Goal: Task Accomplishment & Management: Use online tool/utility

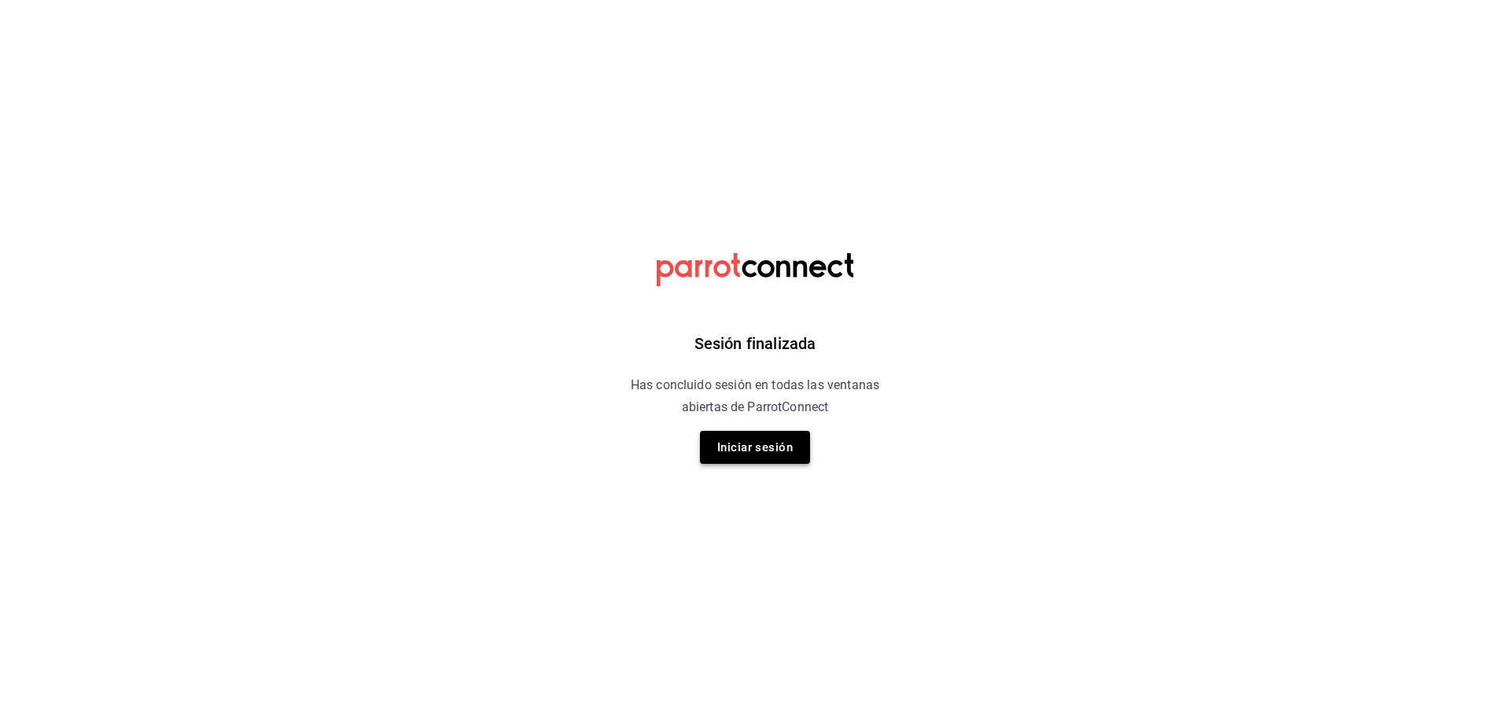
click at [775, 445] on button "Iniciar sesión" at bounding box center [755, 447] width 110 height 33
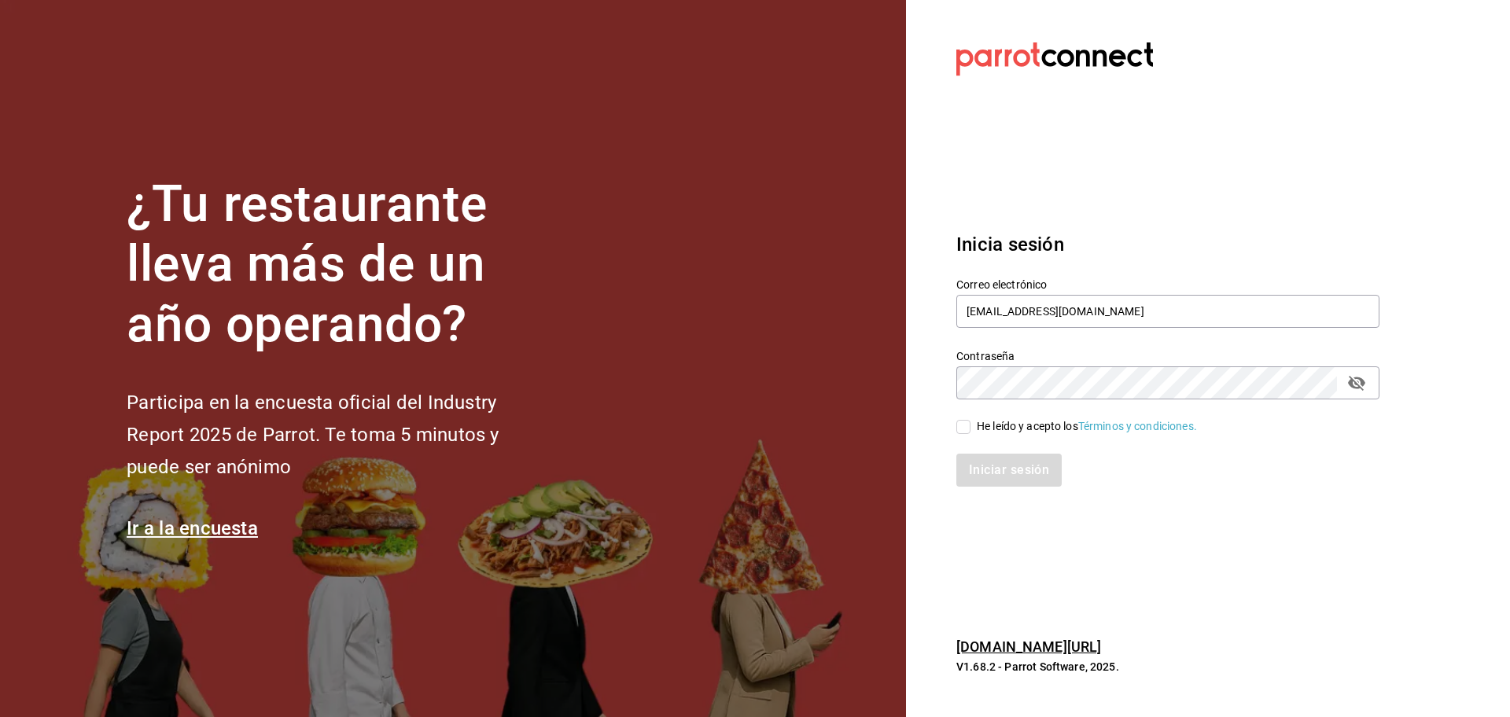
click at [963, 425] on input "He leído y acepto los Términos y condiciones." at bounding box center [963, 427] width 14 height 14
checkbox input "true"
click at [1022, 482] on button "Iniciar sesión" at bounding box center [1009, 470] width 107 height 33
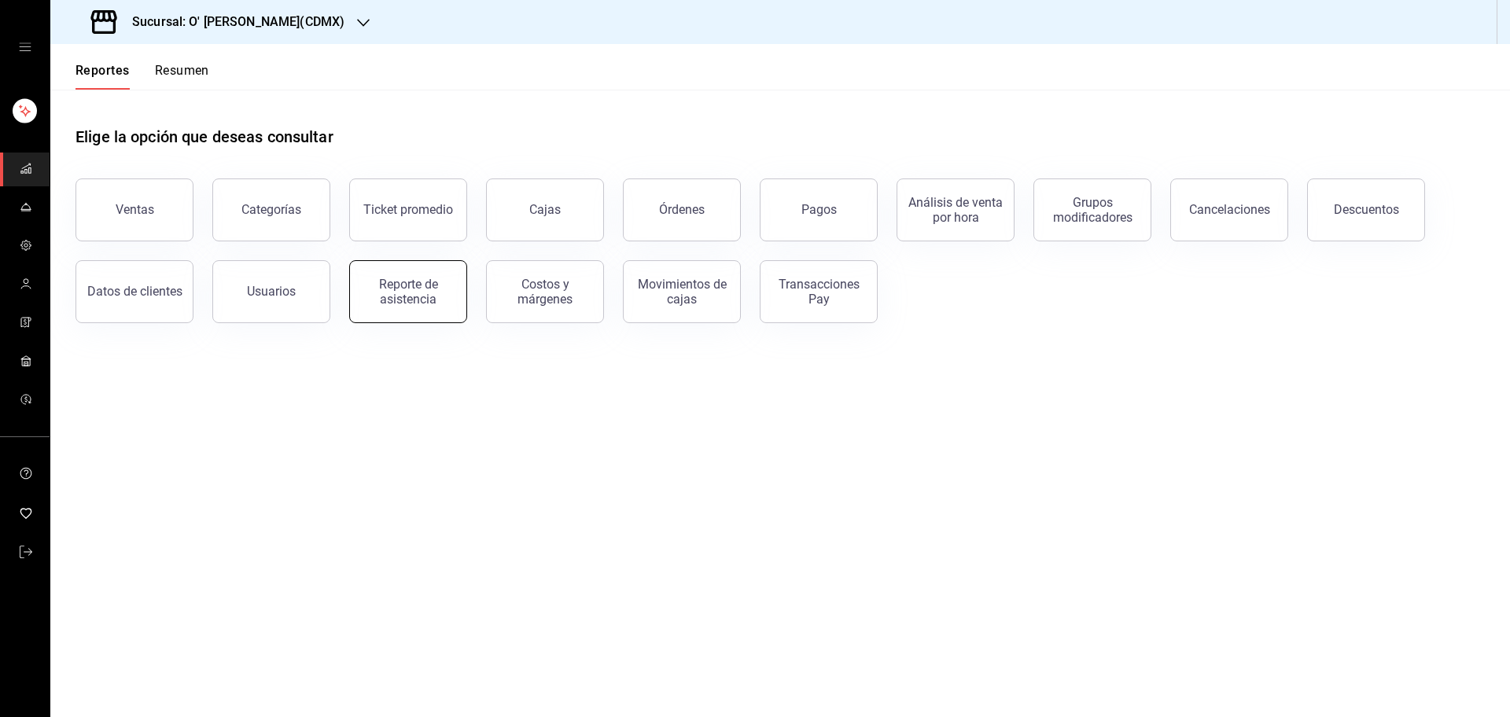
click at [418, 273] on button "Reporte de asistencia" at bounding box center [408, 291] width 118 height 63
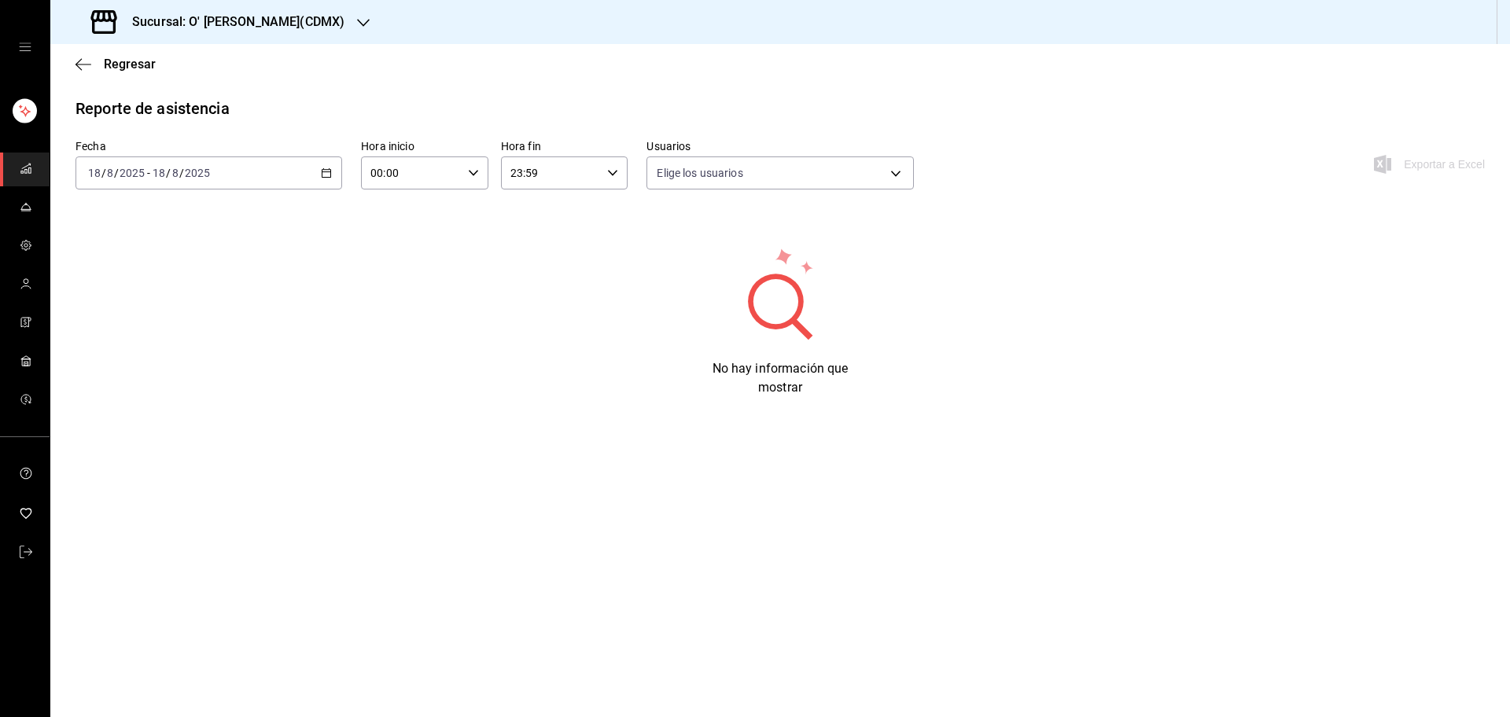
type input "b5408b6f-15b1-4591-a430-a4f7cc460182,45067073-1026-41f7-8243-a831cb1195dc,513ac…"
click at [331, 176] on \(Stroke\) "button" at bounding box center [326, 173] width 9 height 9
click at [141, 389] on span "Rango de fechas" at bounding box center [150, 397] width 122 height 17
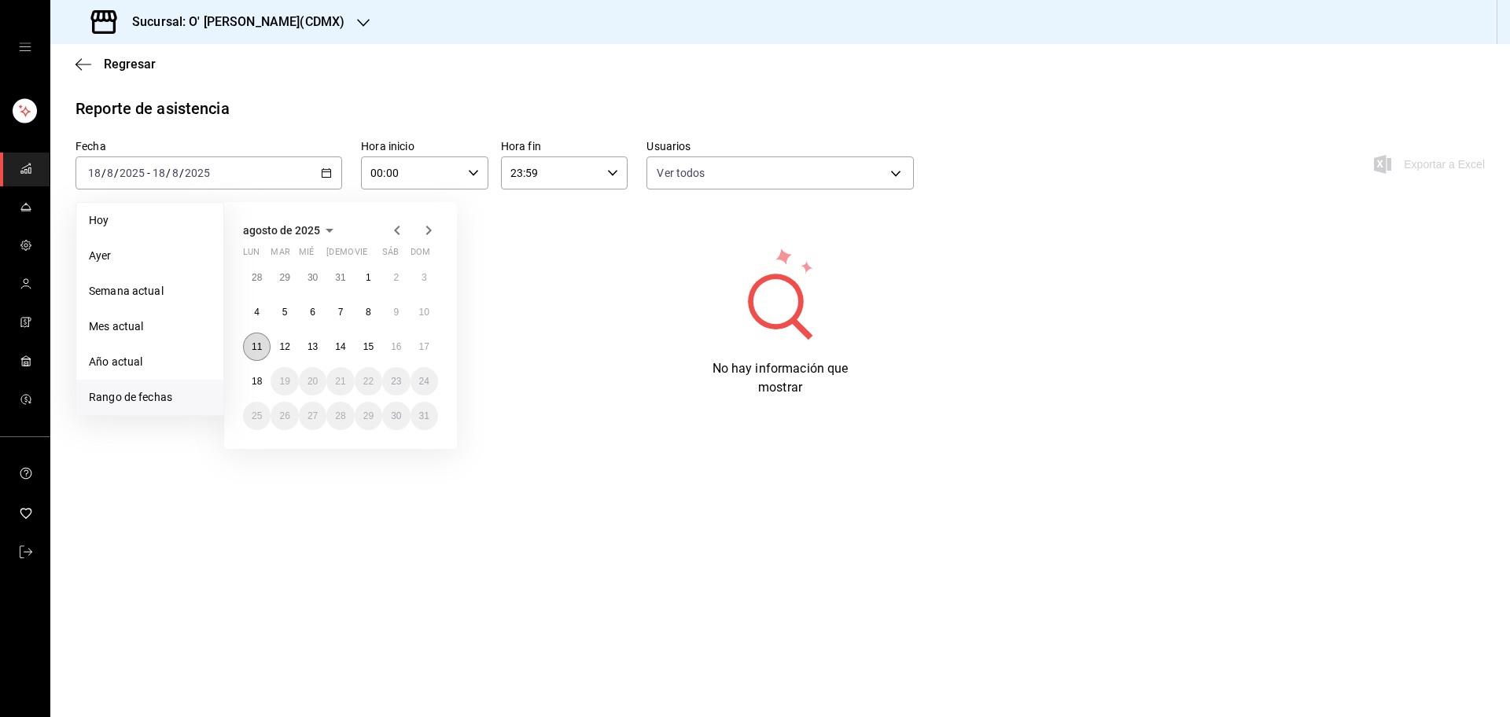
click at [260, 355] on button "11" at bounding box center [257, 347] width 28 height 28
click at [252, 344] on abbr "11" at bounding box center [257, 346] width 10 height 11
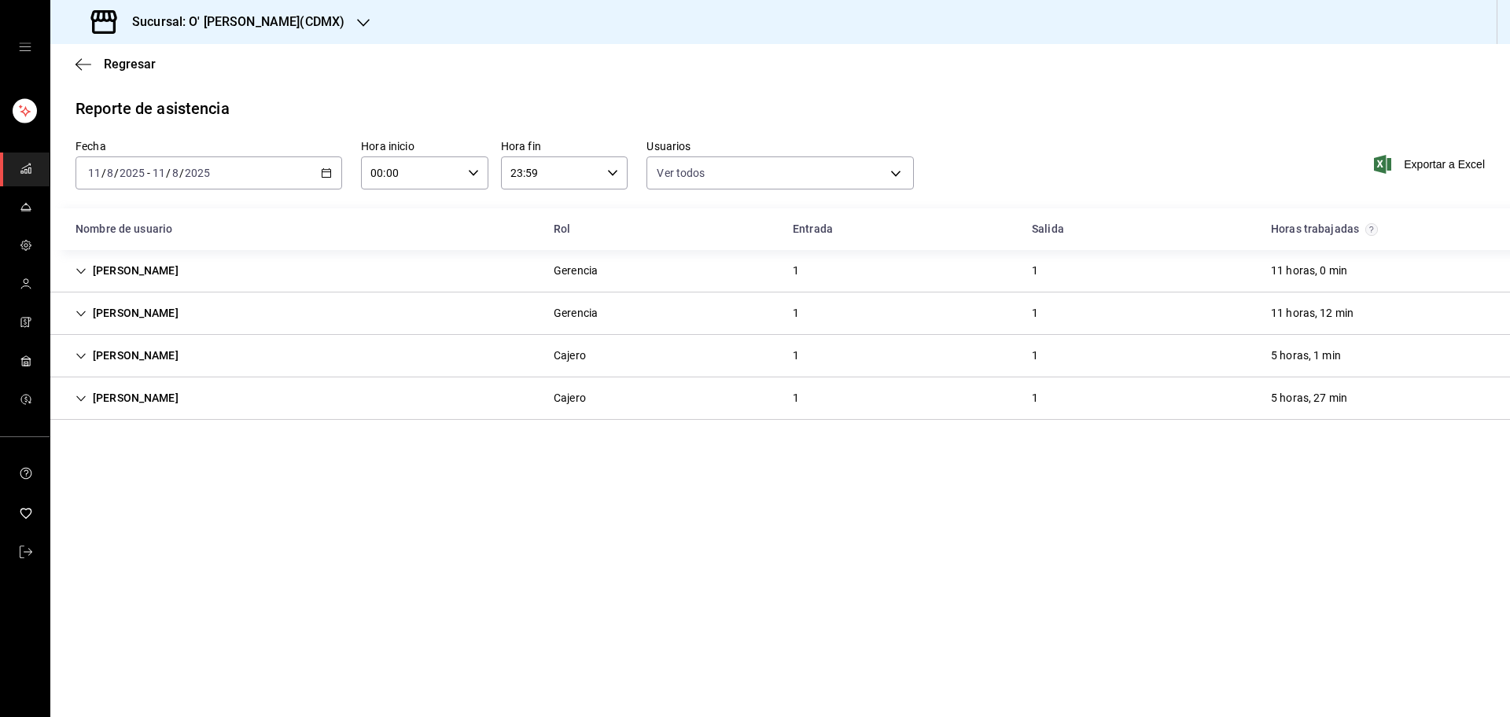
click at [316, 169] on div "2025-08-11 11 / 8 / 2025 - 2025-08-11 11 / 8 / 2025" at bounding box center [208, 172] width 267 height 33
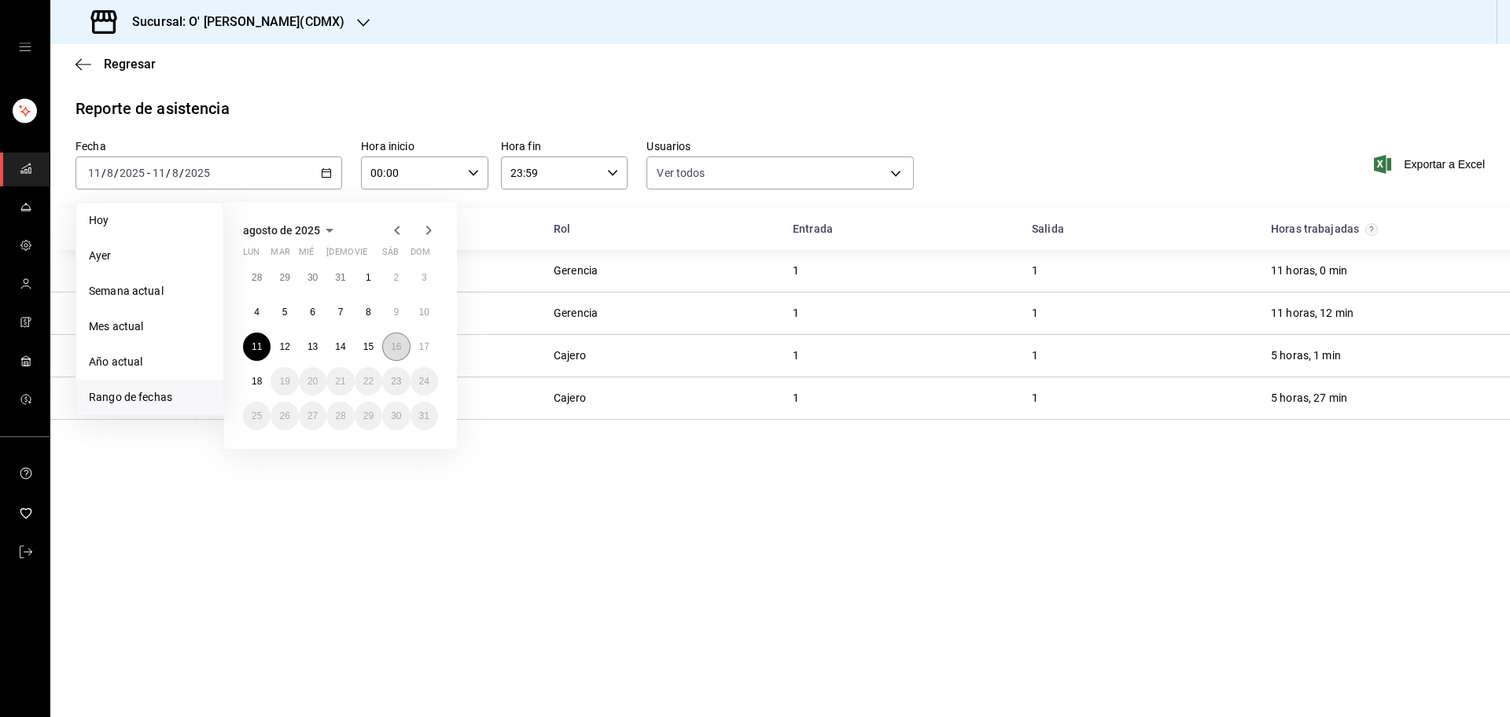
click at [396, 349] on abbr "16" at bounding box center [396, 346] width 10 height 11
click at [255, 374] on button "18" at bounding box center [257, 381] width 28 height 28
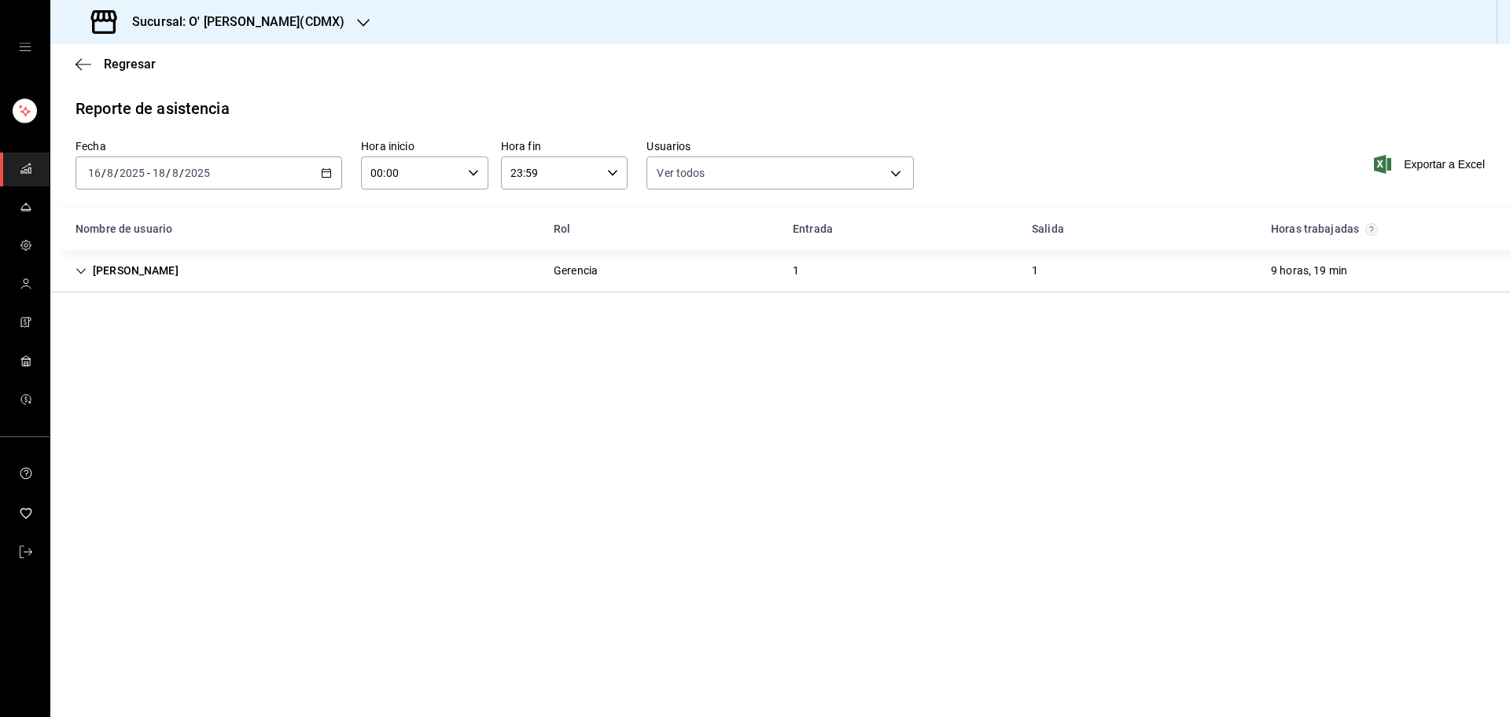
click at [432, 273] on div "Guadalupe Salvador Gerencia 1 1 9 horas, 19 min" at bounding box center [779, 271] width 1459 height 42
click at [260, 31] on h3 "Sucursal: O' [PERSON_NAME](CDMX)" at bounding box center [232, 22] width 225 height 19
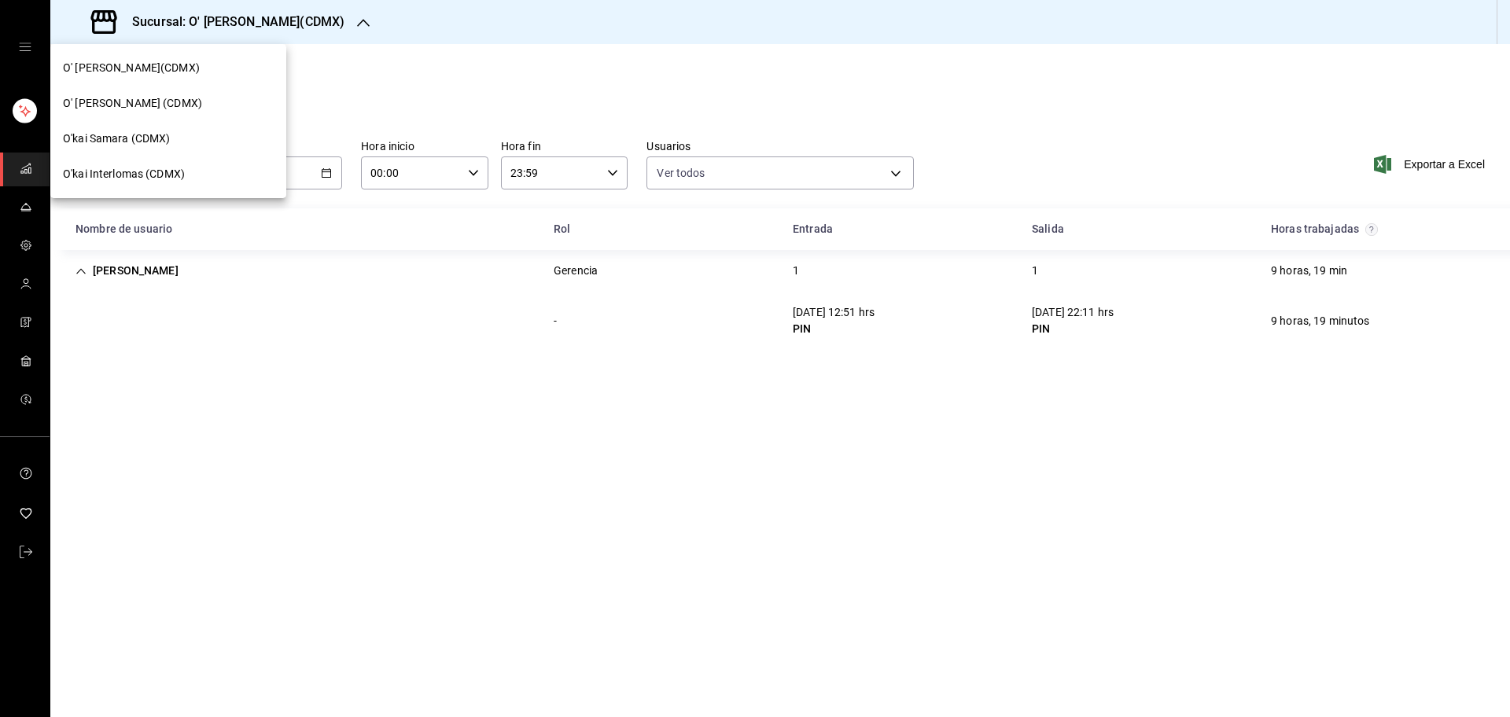
click at [208, 136] on div "O'kai Samara (CDMX)" at bounding box center [168, 139] width 211 height 17
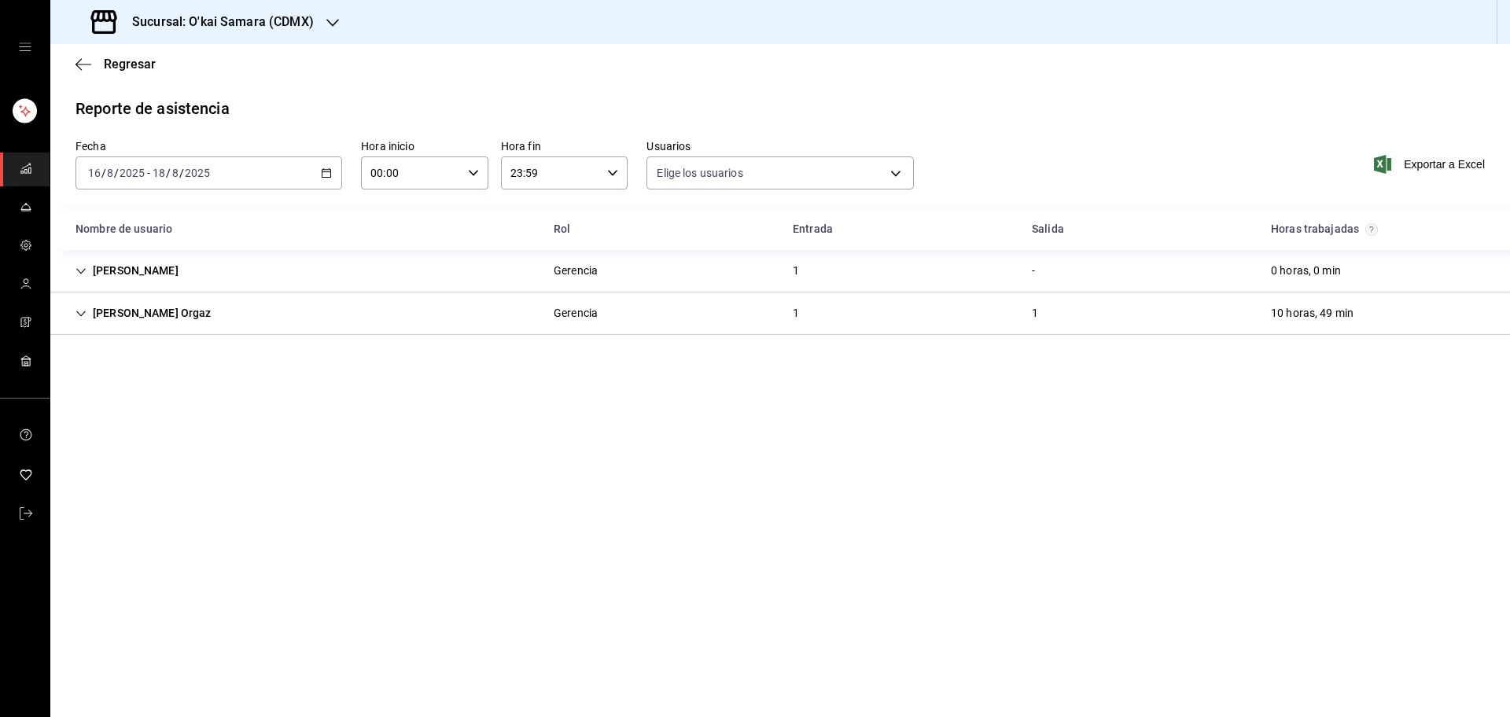
type input "b5408b6f-15b1-4591-a430-a4f7cc460182,45067073-1026-41f7-8243-a831cb1195dc,513ac…"
click at [401, 267] on div "Laura Cruz Gerencia 1 - 0 horas, 0 min" at bounding box center [779, 271] width 1459 height 42
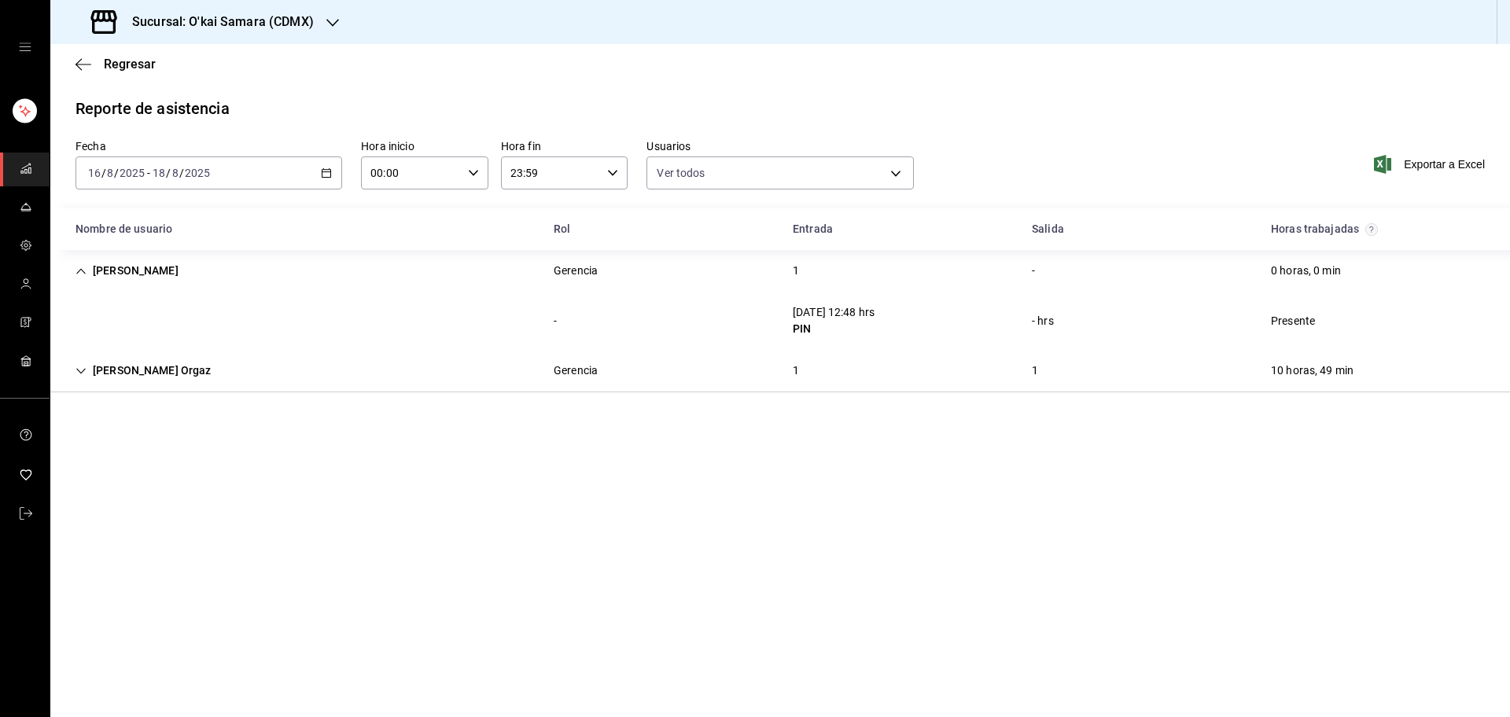
click at [401, 267] on div "Laura Cruz Gerencia 1 - 0 horas, 0 min" at bounding box center [779, 271] width 1459 height 42
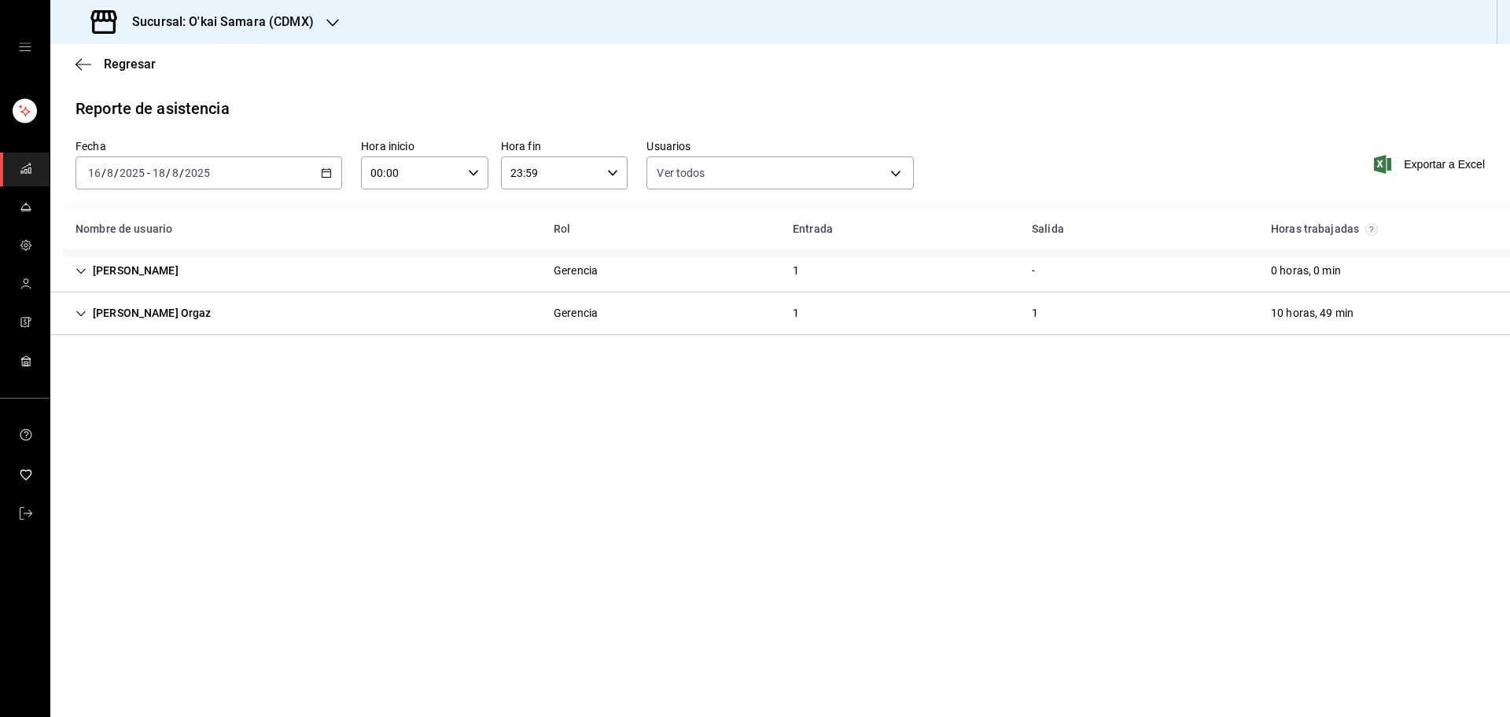
click at [382, 303] on div "Mónica Garnica Orgaz Gerencia 1 1 10 horas, 49 min" at bounding box center [779, 313] width 1459 height 42
click at [285, 9] on div "Sucursal: O'kai Samara (CDMX)" at bounding box center [204, 22] width 282 height 44
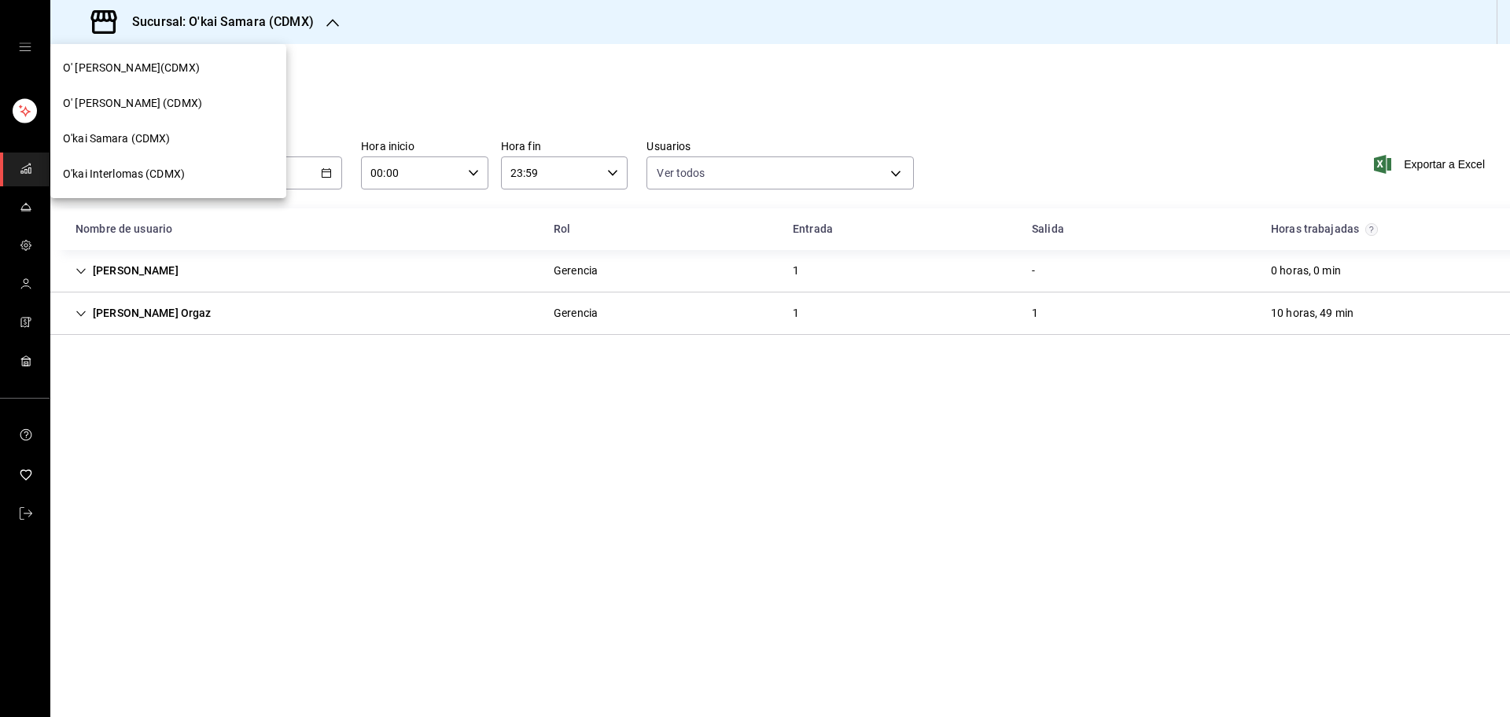
click at [230, 105] on div "O' kai Carso (CDMX)" at bounding box center [168, 103] width 211 height 17
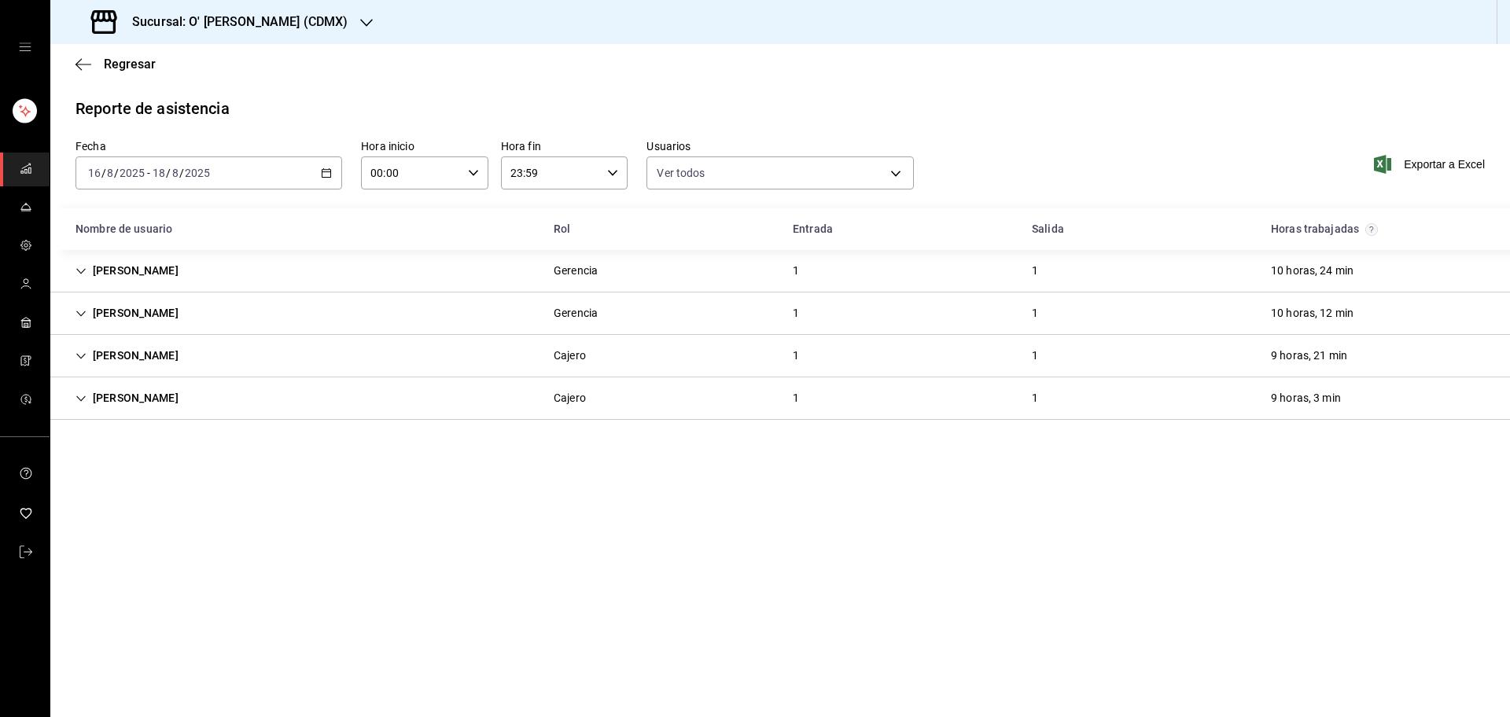
click at [365, 268] on div "Julio Salvador Gerencia 1 1 10 horas, 24 min" at bounding box center [779, 271] width 1459 height 42
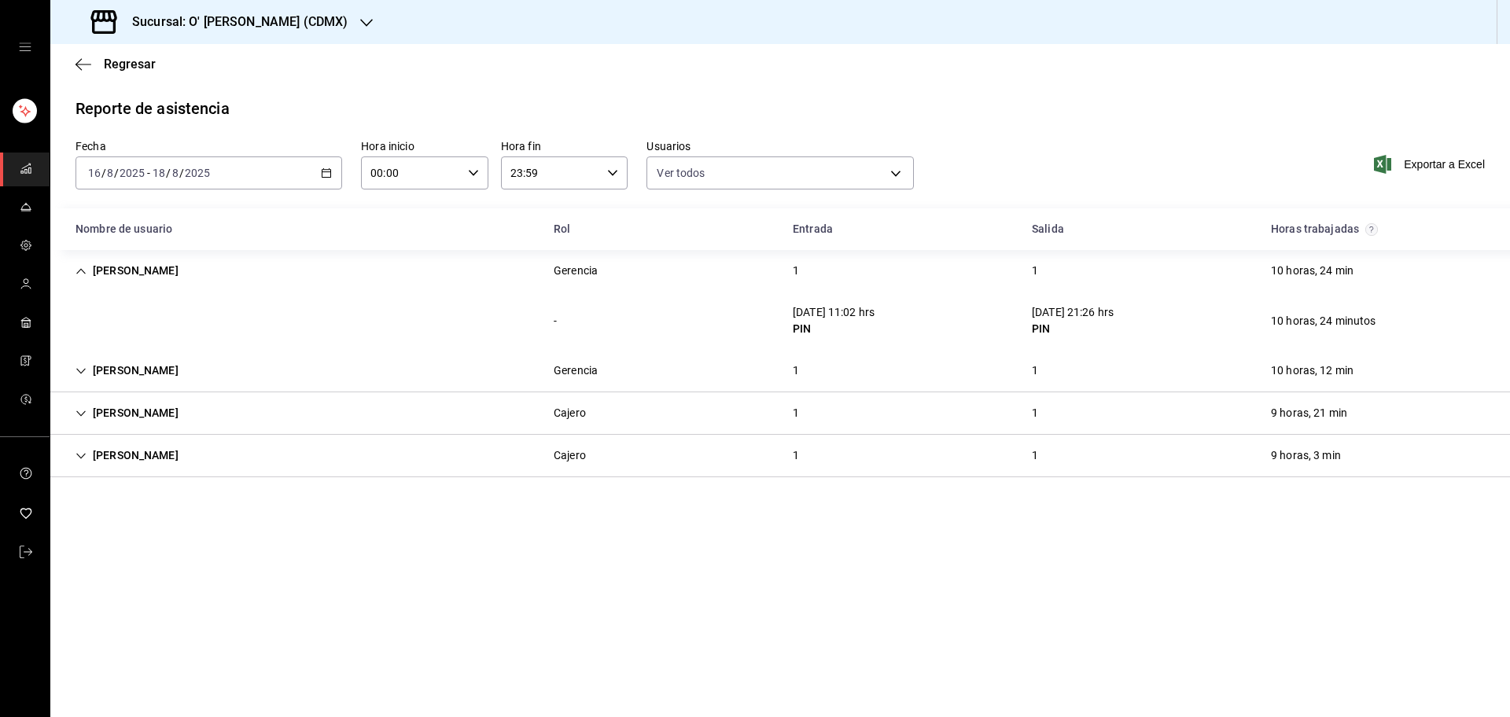
click at [365, 268] on div "Julio Salvador Gerencia 1 1 10 horas, 24 min" at bounding box center [779, 271] width 1459 height 42
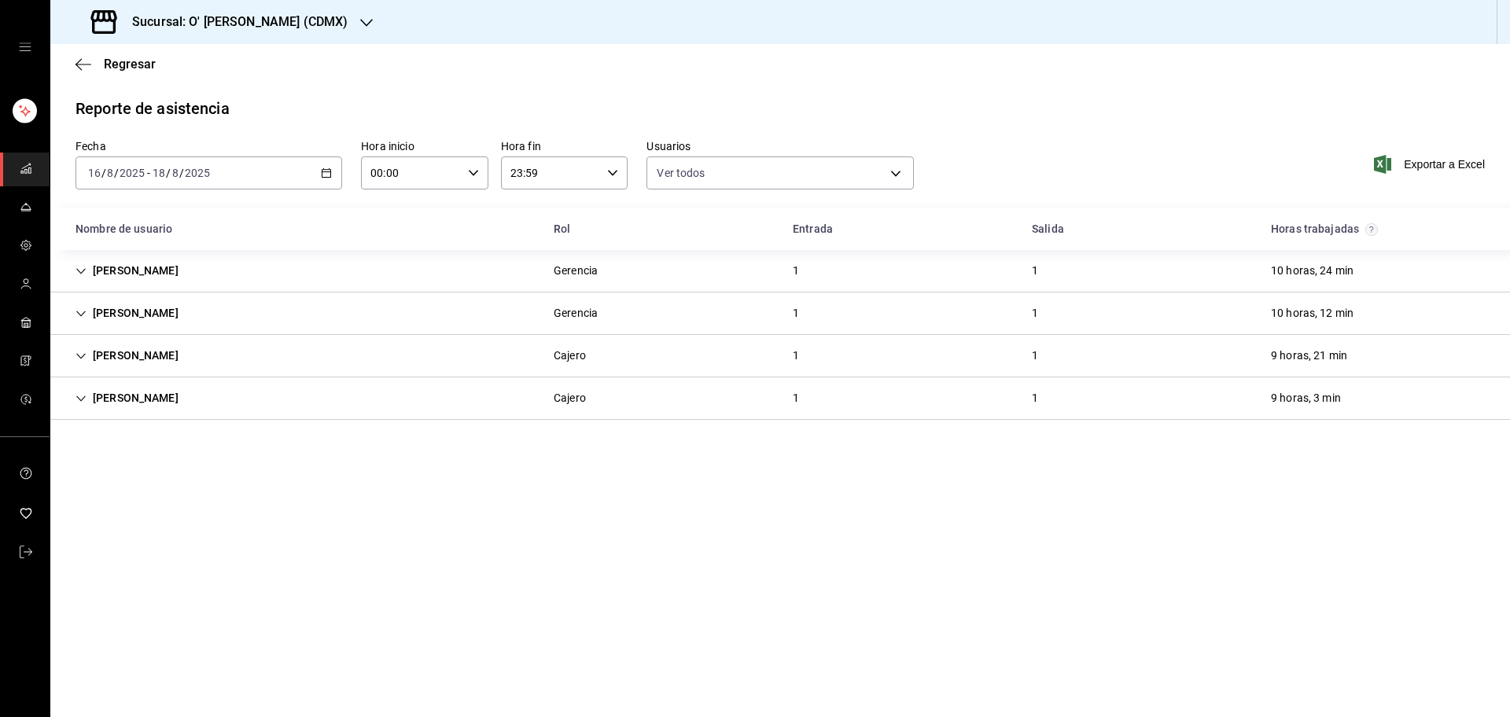
click at [334, 313] on div "David Huerta Gerencia 1 1 10 horas, 12 min" at bounding box center [779, 313] width 1459 height 42
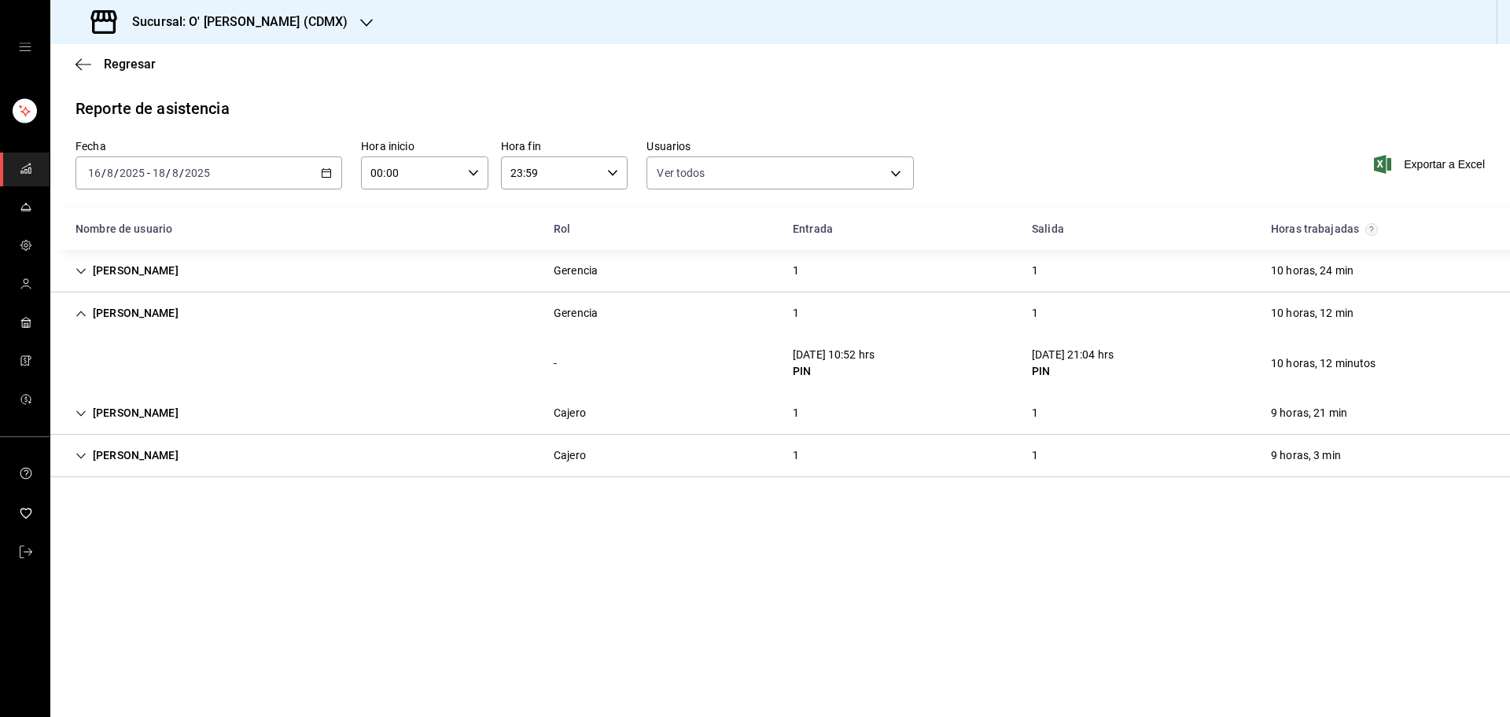
click at [334, 313] on div "David Huerta Gerencia 1 1 10 horas, 12 min" at bounding box center [779, 313] width 1459 height 42
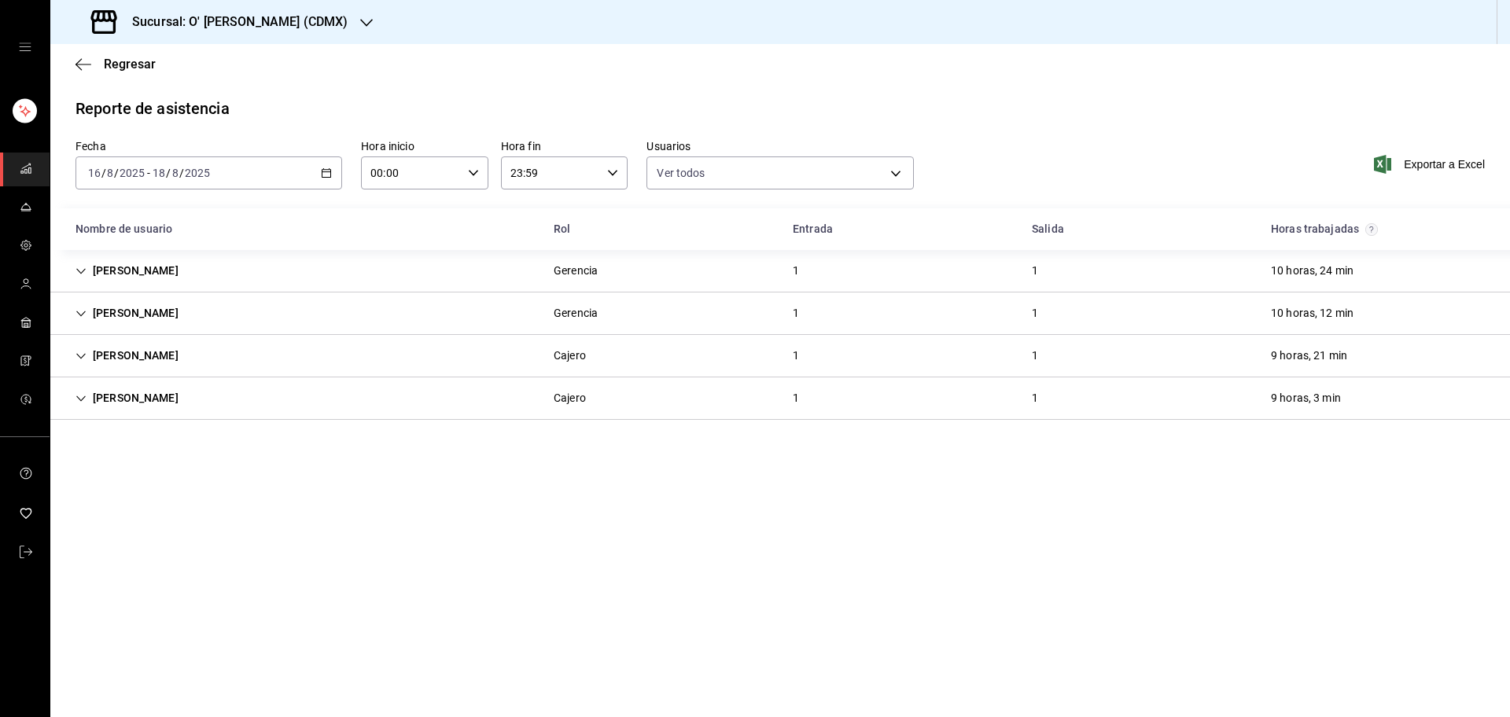
click at [337, 285] on div "Julio Salvador Gerencia 1 1 10 horas, 24 min" at bounding box center [779, 271] width 1459 height 42
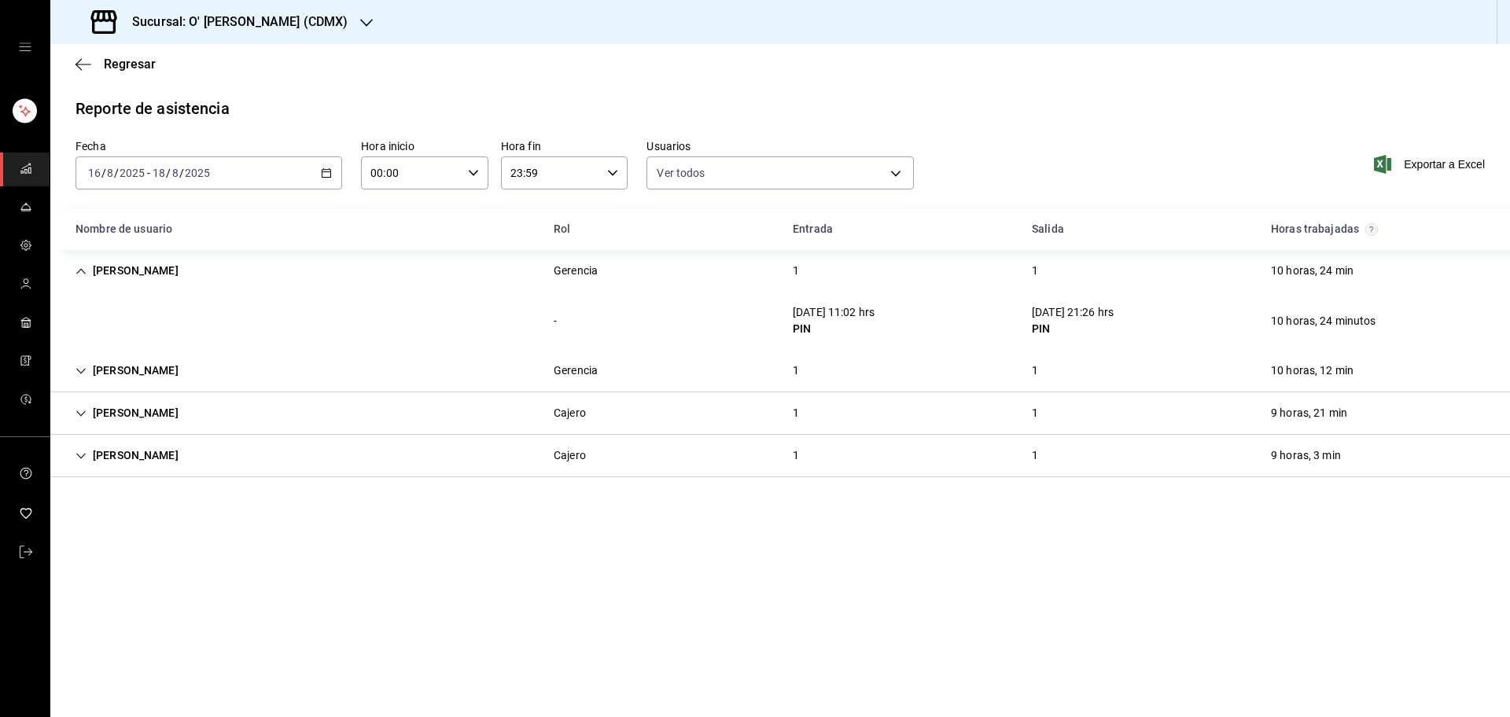
click at [337, 285] on div "Julio Salvador Gerencia 1 1 10 horas, 24 min" at bounding box center [779, 271] width 1459 height 42
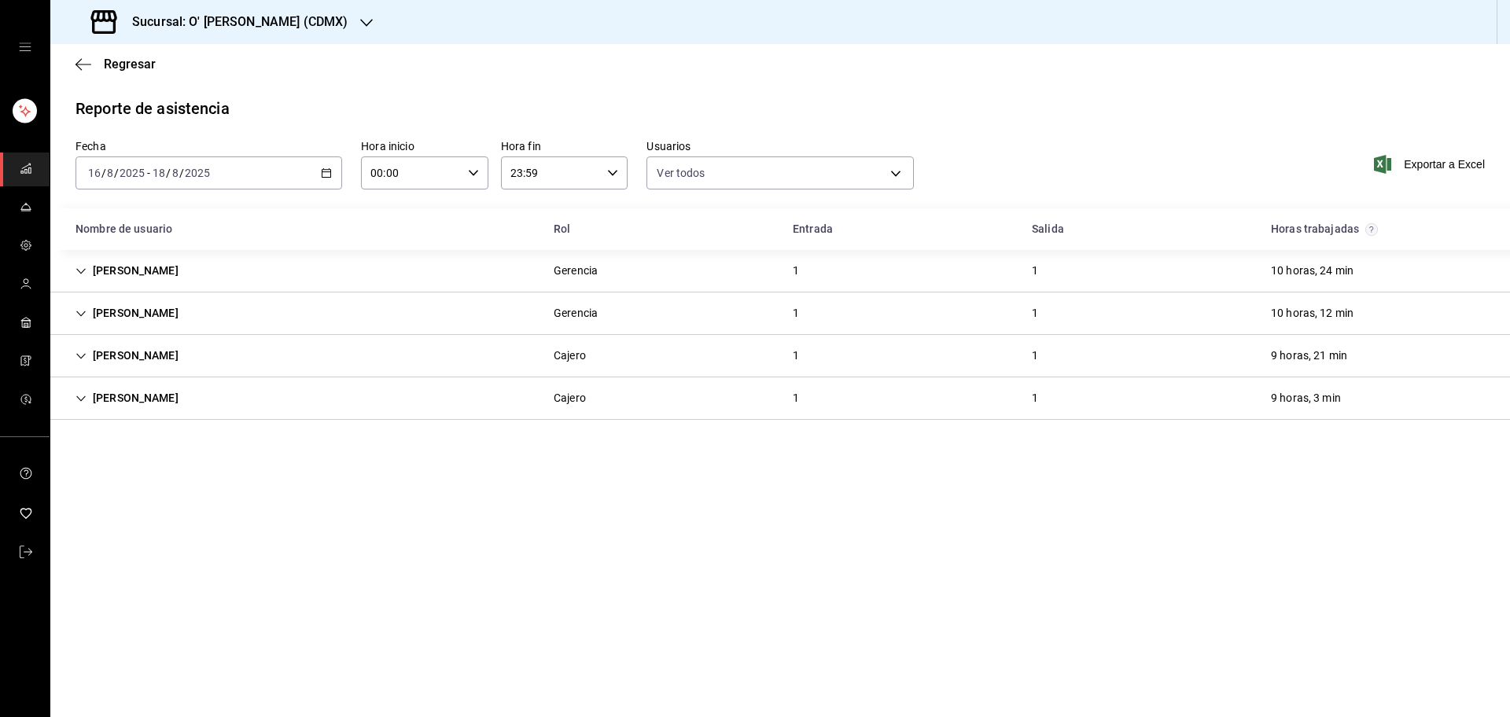
click at [328, 311] on div "David Huerta Gerencia 1 1 10 horas, 12 min" at bounding box center [779, 313] width 1459 height 42
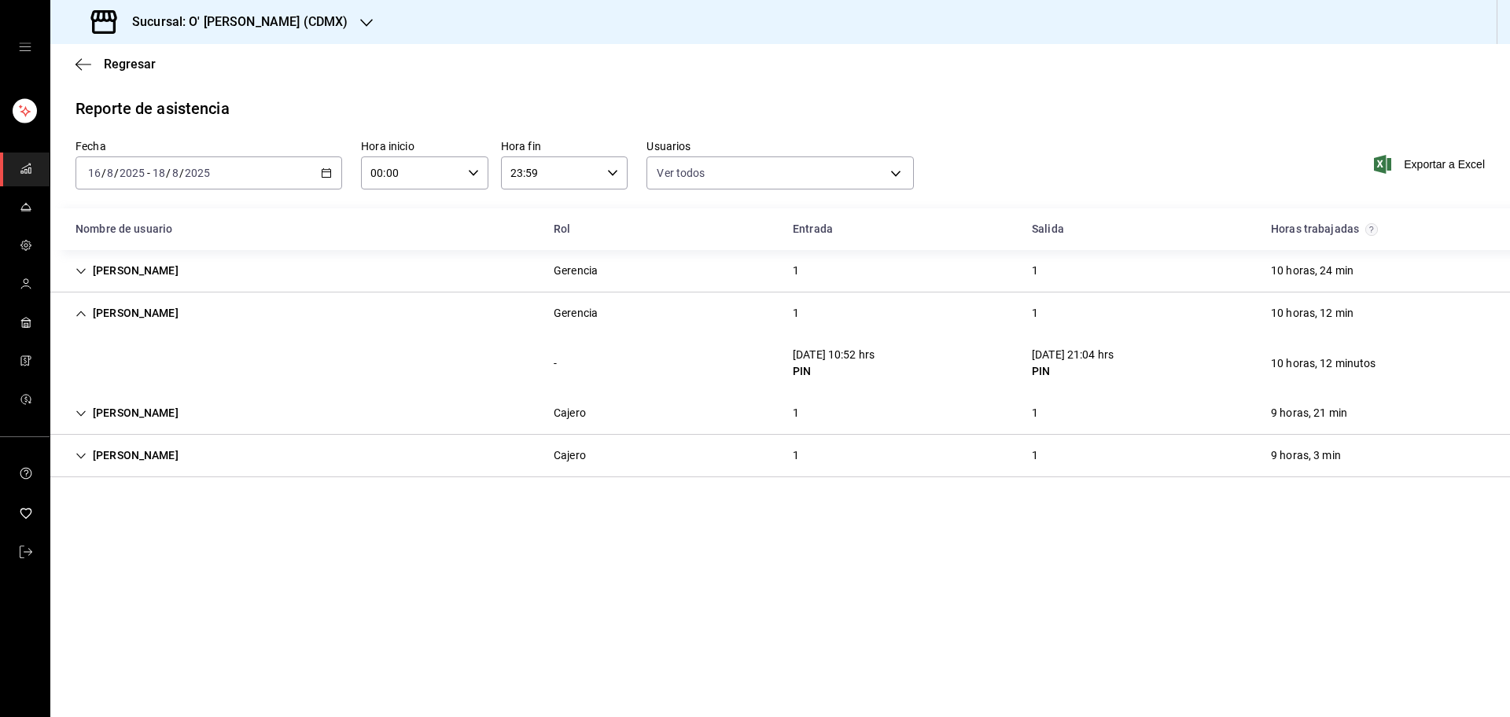
click at [328, 311] on div "David Huerta Gerencia 1 1 10 horas, 12 min" at bounding box center [779, 313] width 1459 height 42
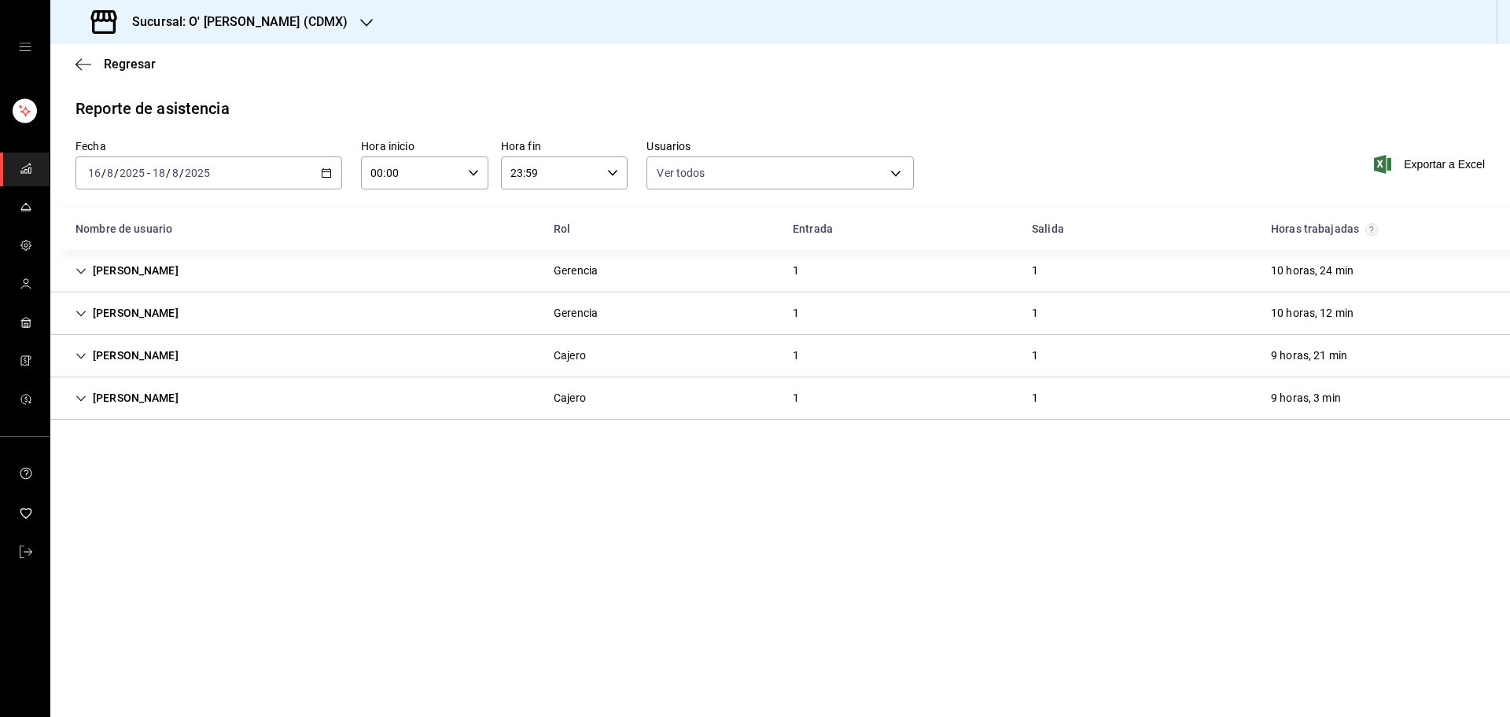
click at [317, 349] on div "Miriam Hernandez Cajero 1 1 9 horas, 21 min" at bounding box center [779, 356] width 1459 height 42
click at [325, 315] on div "David Huerta Gerencia 1 1 10 horas, 12 min" at bounding box center [779, 313] width 1459 height 42
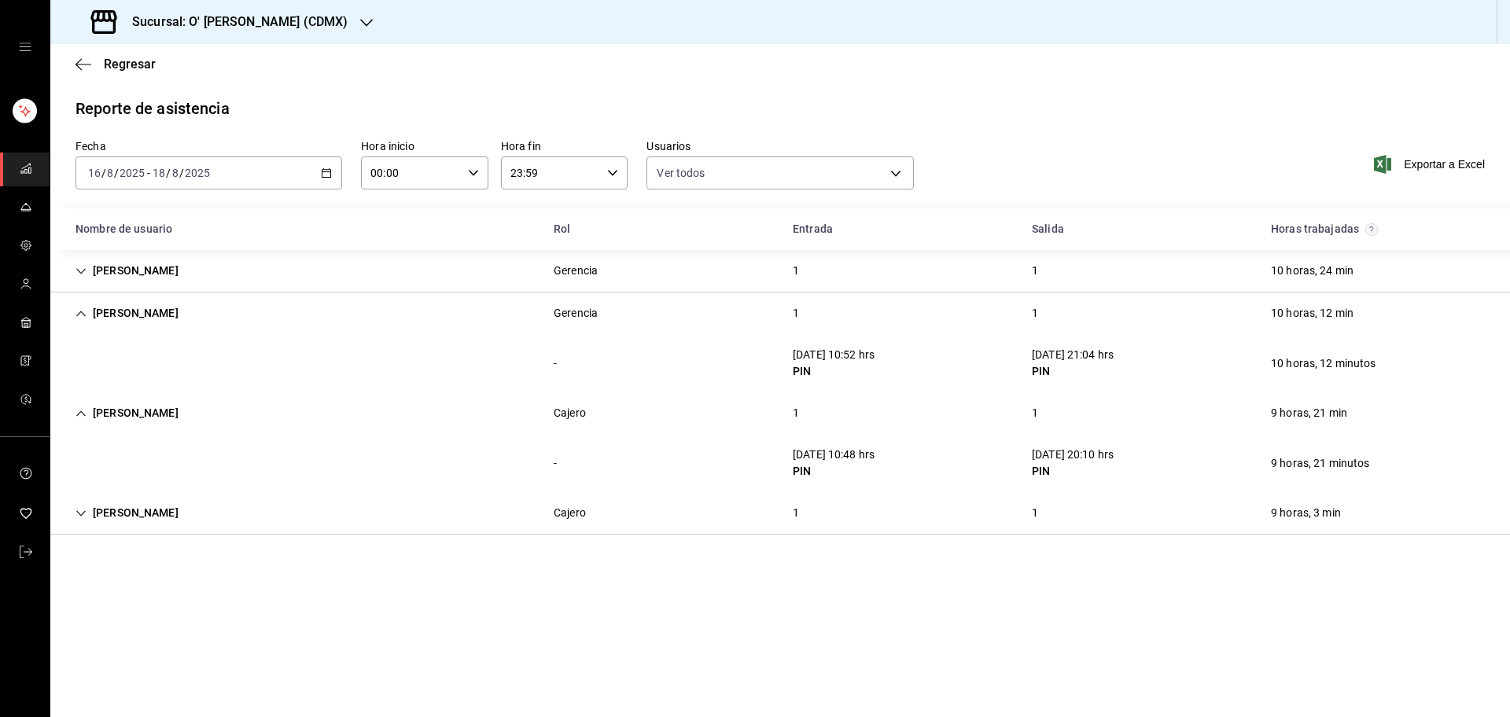
click at [322, 311] on div "David Huerta Gerencia 1 1 10 horas, 12 min" at bounding box center [779, 313] width 1459 height 42
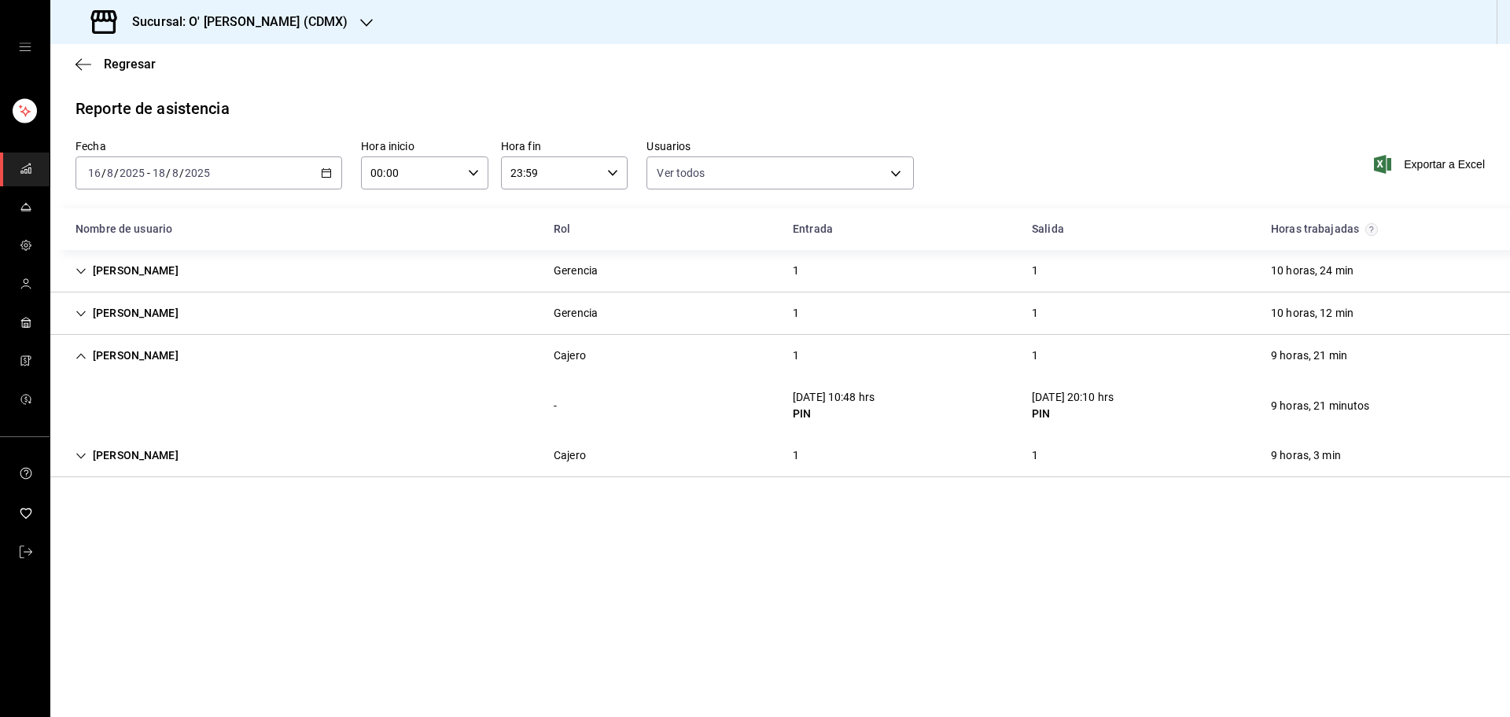
click at [314, 347] on div "Miriam Hernandez Cajero 1 1 9 horas, 21 min" at bounding box center [779, 356] width 1459 height 42
click at [287, 393] on div "Paulina Cortes Cajero 1 1 9 horas, 3 min" at bounding box center [779, 398] width 1459 height 42
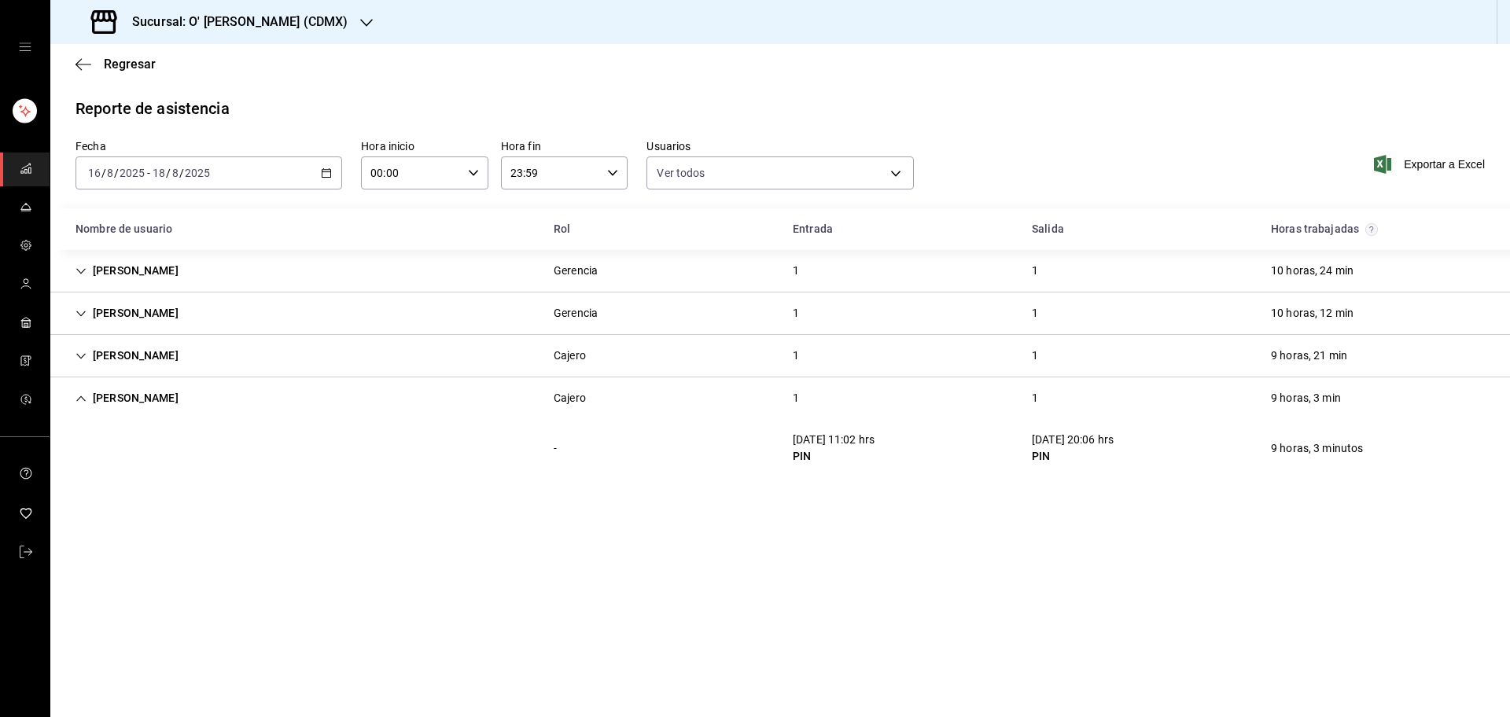
click at [287, 393] on div "Paulina Cortes Cajero 1 1 9 horas, 3 min" at bounding box center [779, 398] width 1459 height 42
click at [268, 24] on h3 "Sucursal: O' kai Carso (CDMX)" at bounding box center [234, 22] width 228 height 19
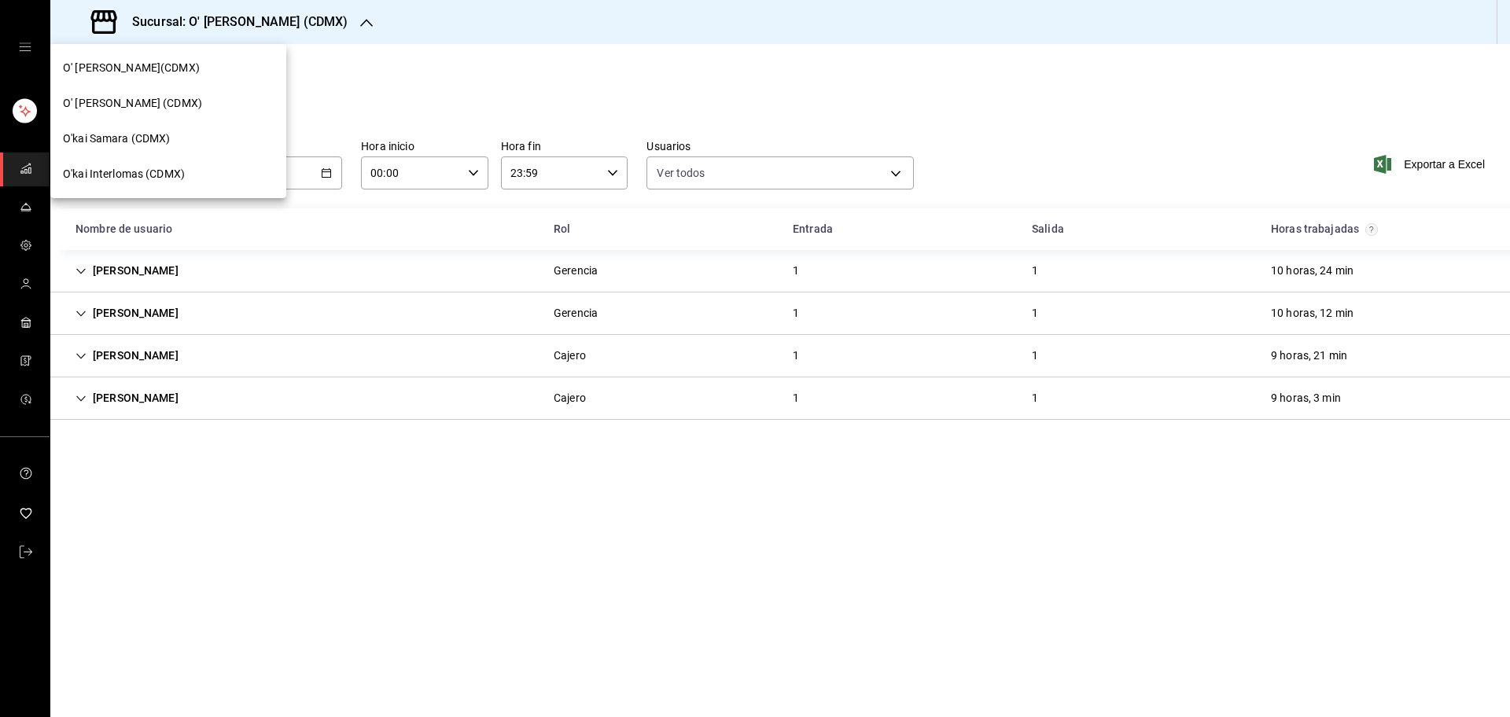
click at [212, 175] on div "O'kai Interlomas (CDMX)" at bounding box center [168, 174] width 211 height 17
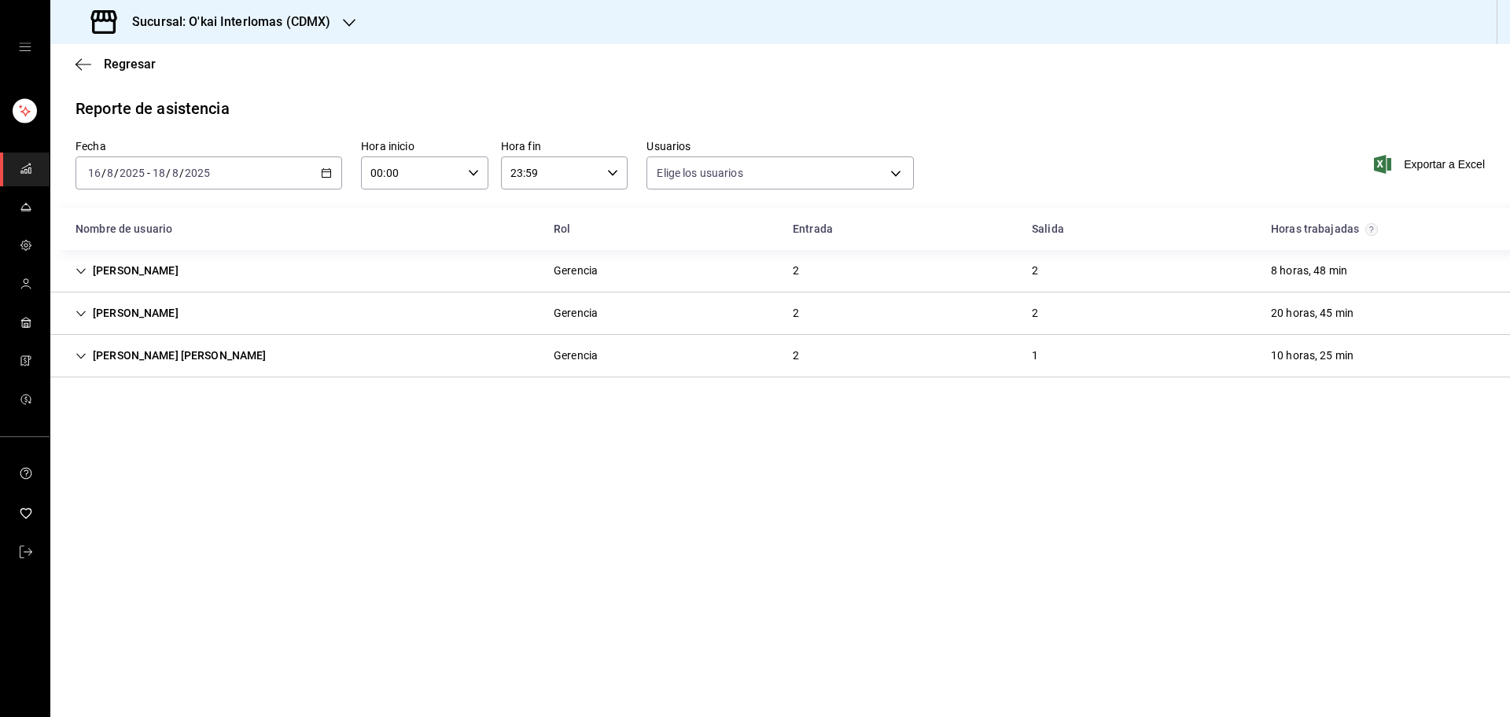
type input "b5408b6f-15b1-4591-a430-a4f7cc460182,45067073-1026-41f7-8243-a831cb1195dc,513ac…"
click at [357, 270] on div "Osvaldo Toledo Gerencia 2 2 8 horas, 48 min" at bounding box center [779, 271] width 1459 height 42
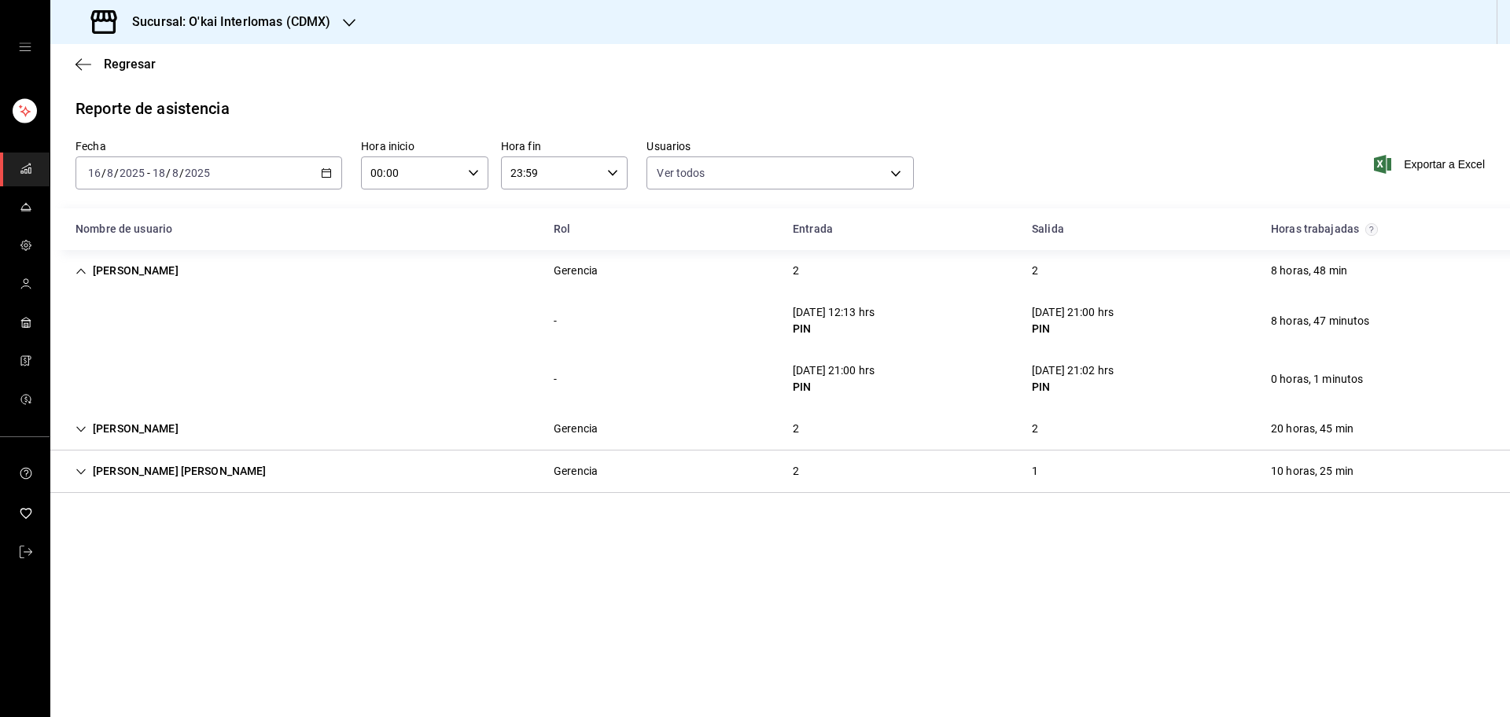
click at [357, 270] on div "Osvaldo Toledo Gerencia 2 2 8 horas, 48 min" at bounding box center [779, 271] width 1459 height 42
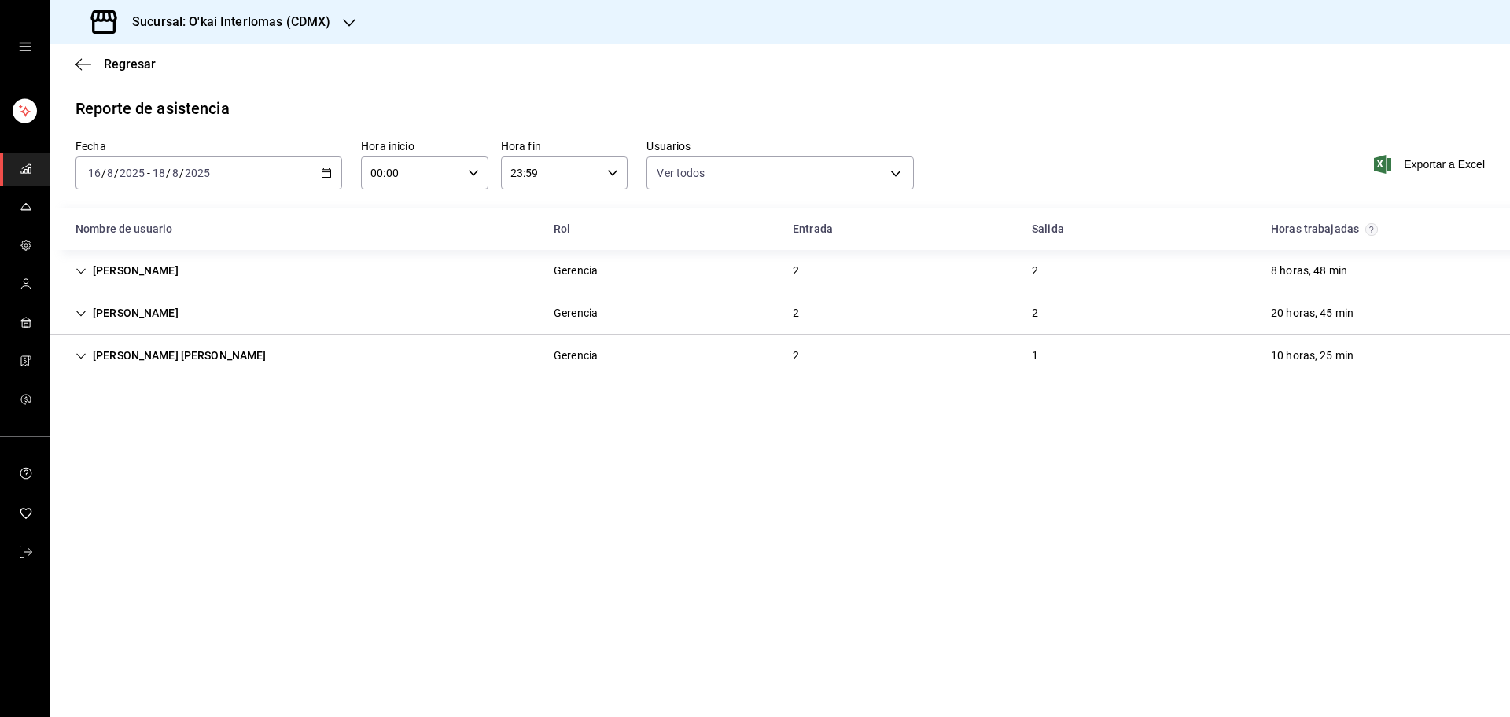
click at [347, 311] on div "Edwin Correa Gerencia 2 2 20 horas, 45 min" at bounding box center [779, 313] width 1459 height 42
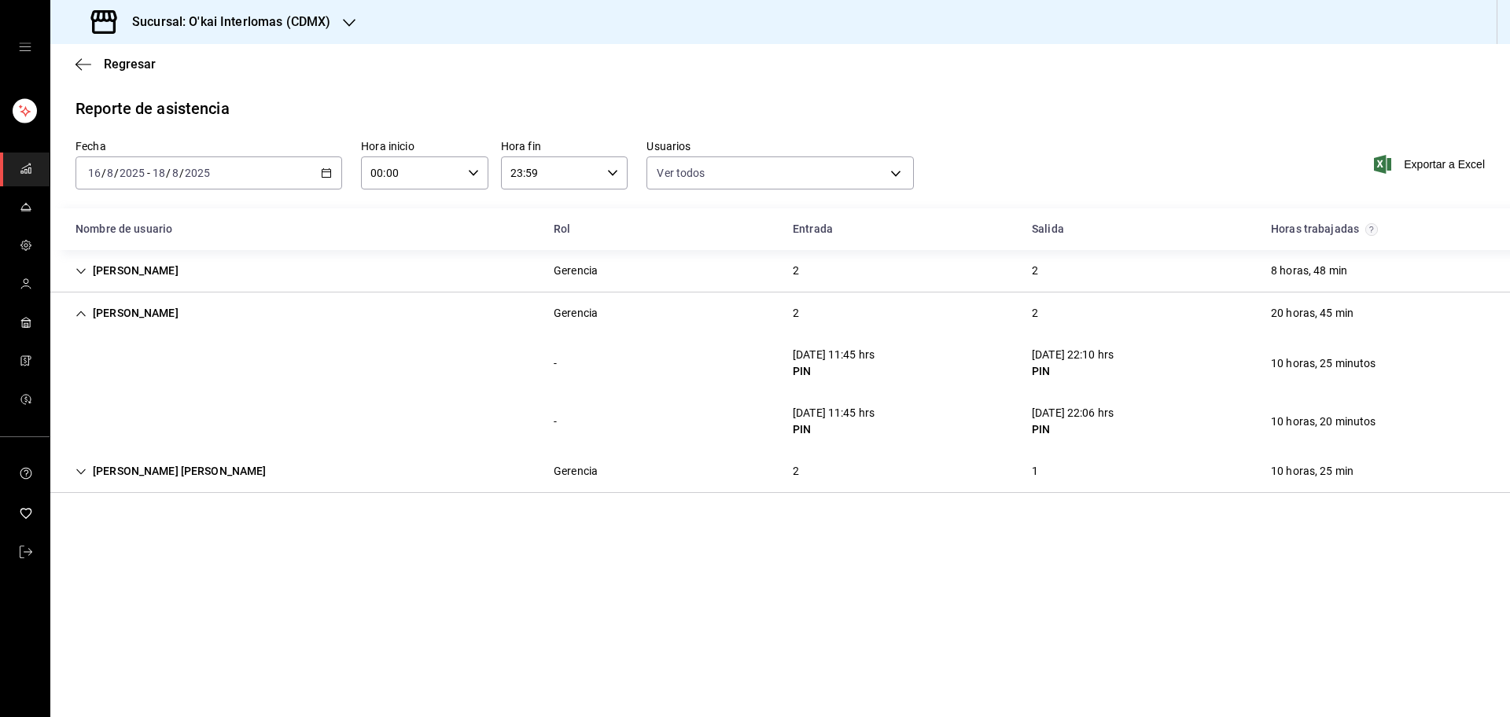
click at [347, 311] on div "Edwin Correa Gerencia 2 2 20 horas, 45 min" at bounding box center [779, 313] width 1459 height 42
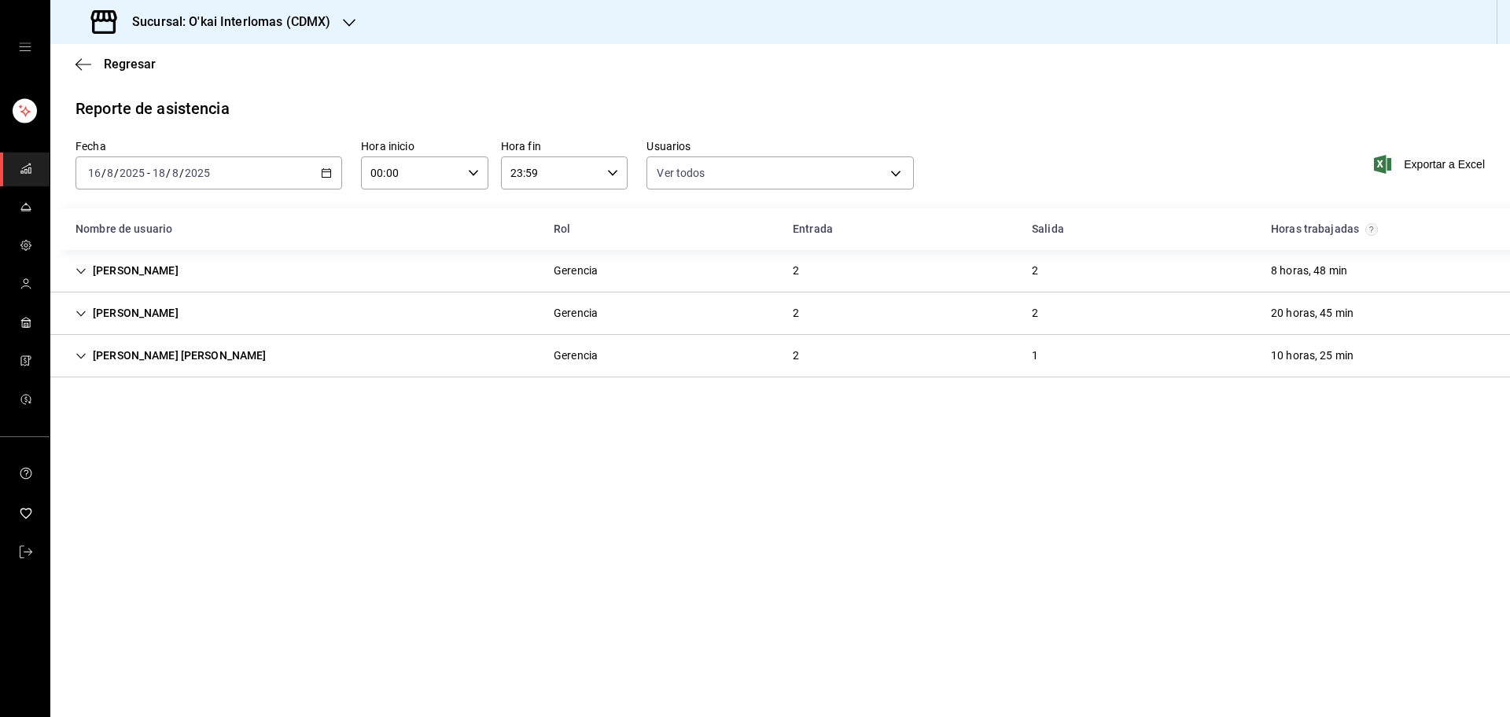
click at [327, 347] on div "Yael Miguel Castelan Gerencia 2 1 10 horas, 25 min" at bounding box center [779, 356] width 1459 height 42
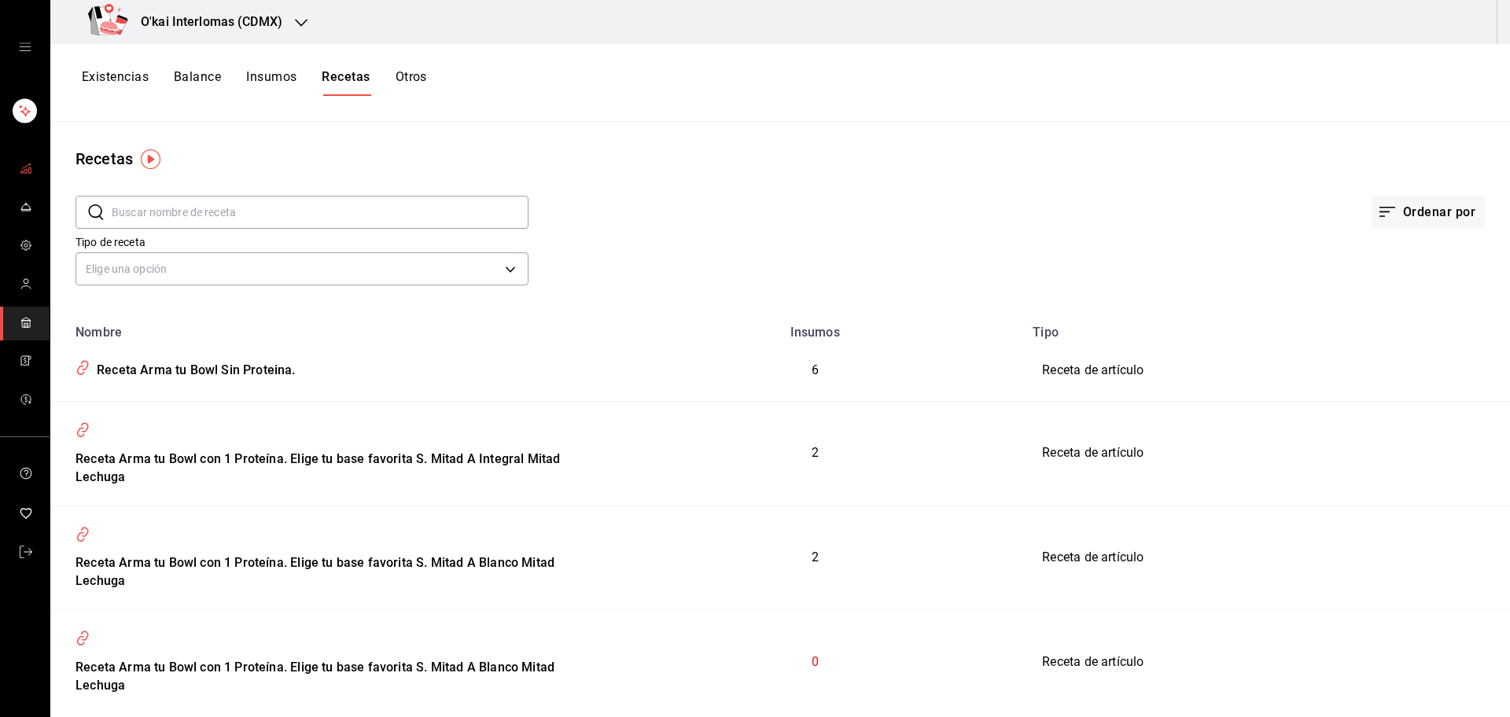
click at [33, 170] on link "mailbox folders" at bounding box center [25, 170] width 50 height 34
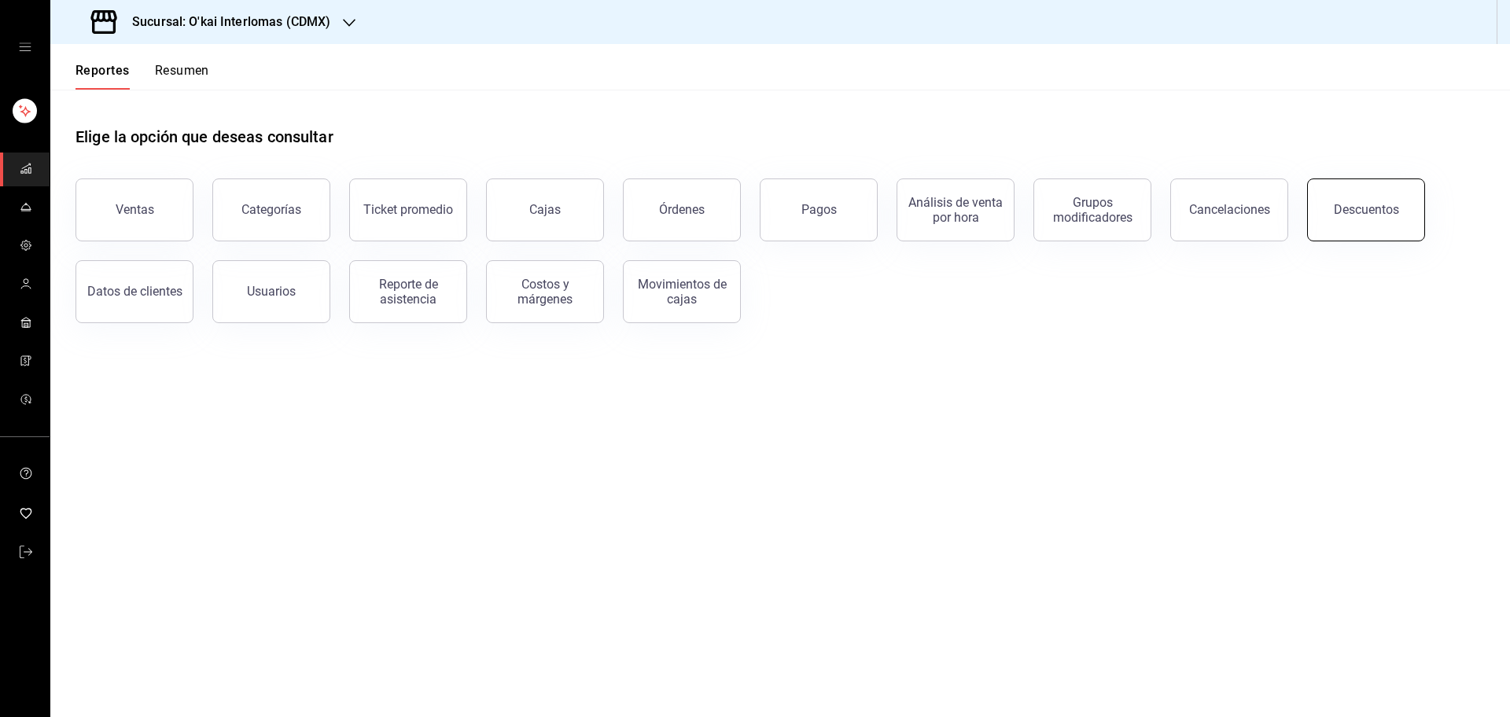
click at [1389, 210] on div "Descuentos" at bounding box center [1365, 209] width 65 height 15
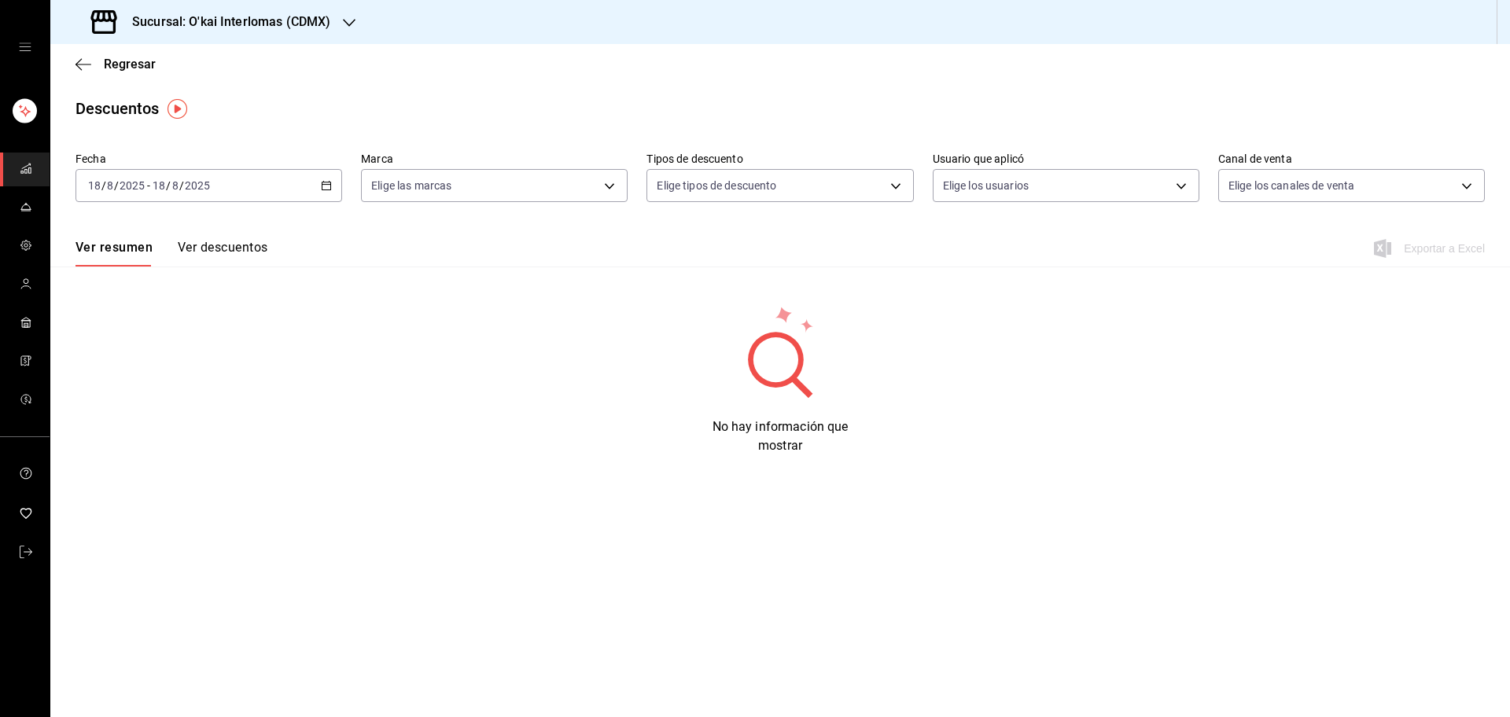
click at [336, 194] on div "[DATE] [DATE] - [DATE] [DATE]" at bounding box center [208, 185] width 267 height 33
click at [178, 406] on span "Rango de fechas" at bounding box center [150, 410] width 122 height 17
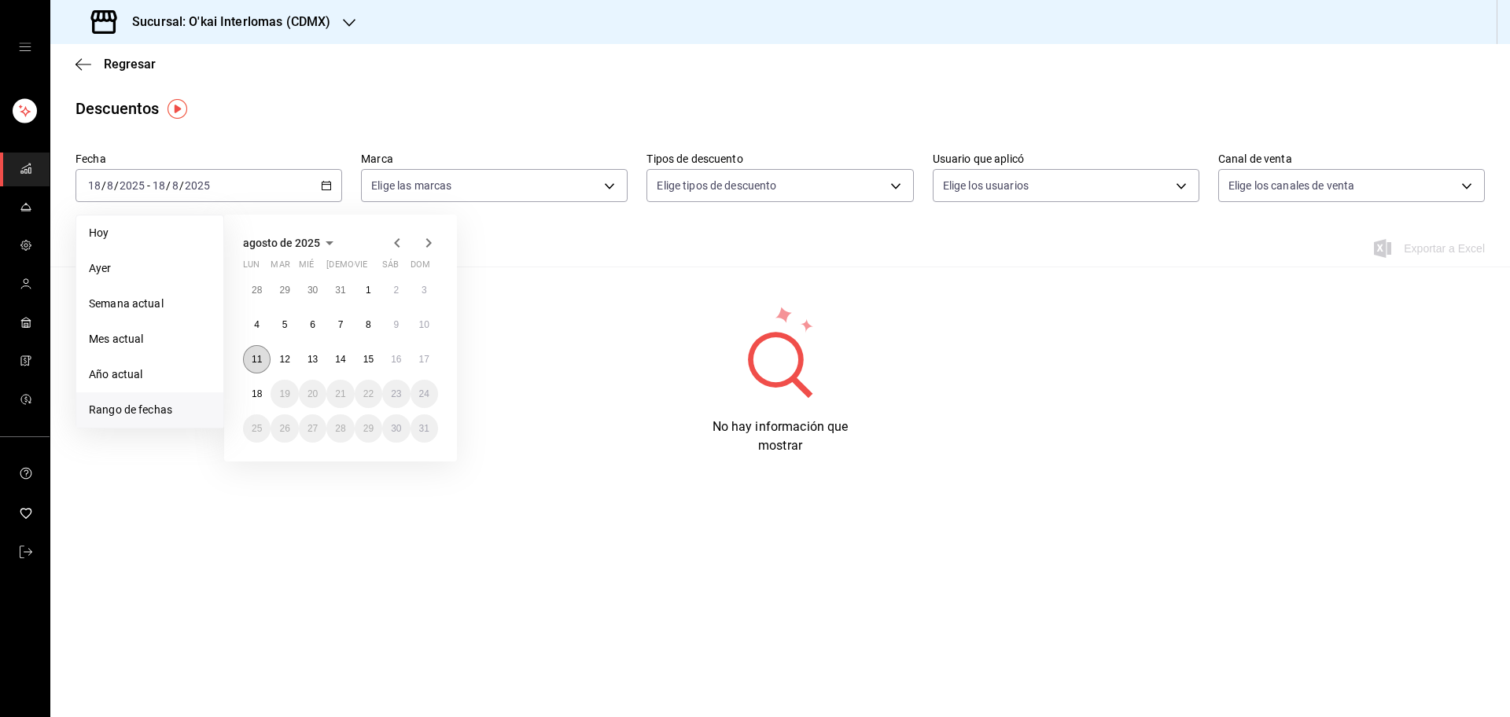
click at [259, 349] on button "11" at bounding box center [257, 359] width 28 height 28
click at [429, 361] on button "17" at bounding box center [424, 359] width 28 height 28
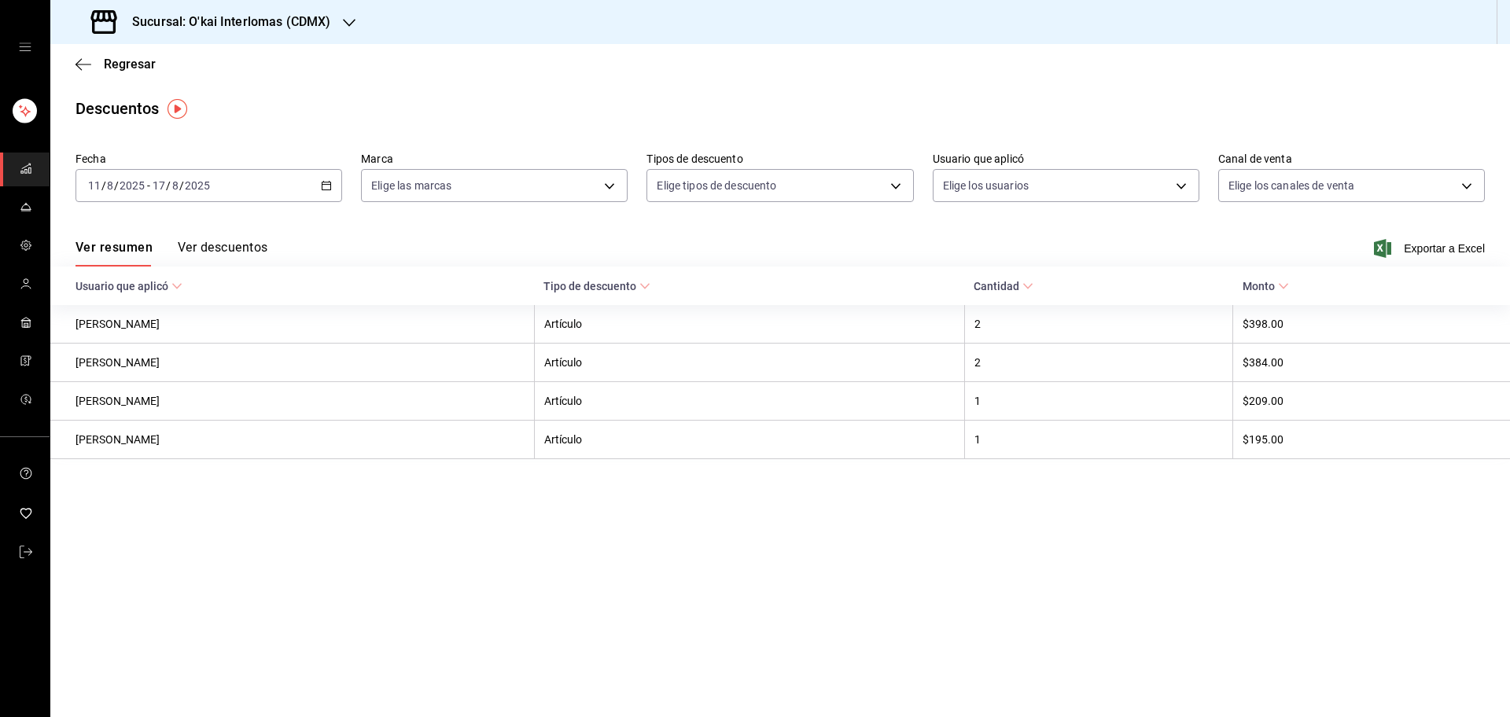
click at [234, 252] on button "Ver descuentos" at bounding box center [223, 253] width 90 height 27
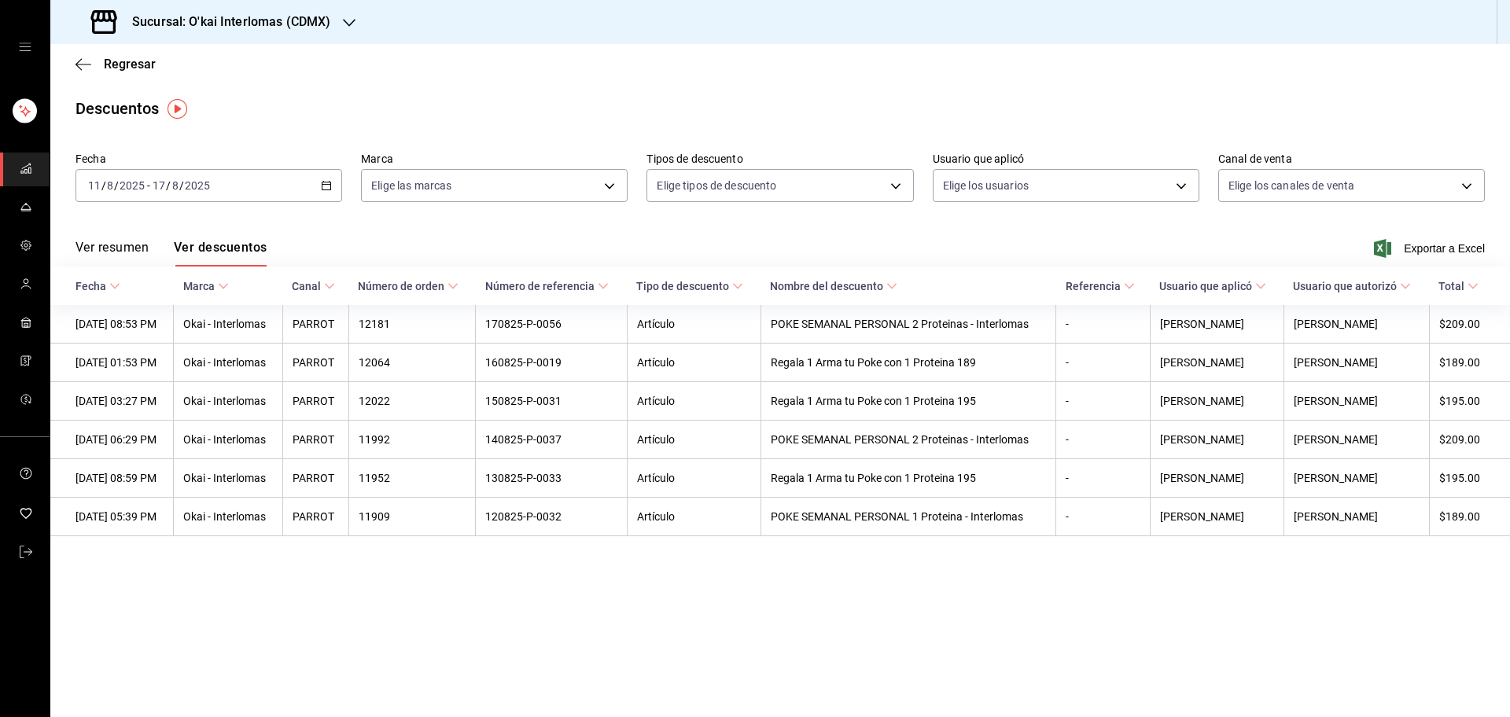
click at [403, 86] on main "Regresar Descuentos Fecha [DATE] [DATE] - [DATE] [DATE] Marca Elige las marcas …" at bounding box center [779, 380] width 1459 height 673
click at [331, 24] on div "Sucursal: O'kai Interlomas (CDMX)" at bounding box center [212, 22] width 299 height 44
click at [258, 76] on div "O' [PERSON_NAME](CDMX)" at bounding box center [168, 67] width 236 height 35
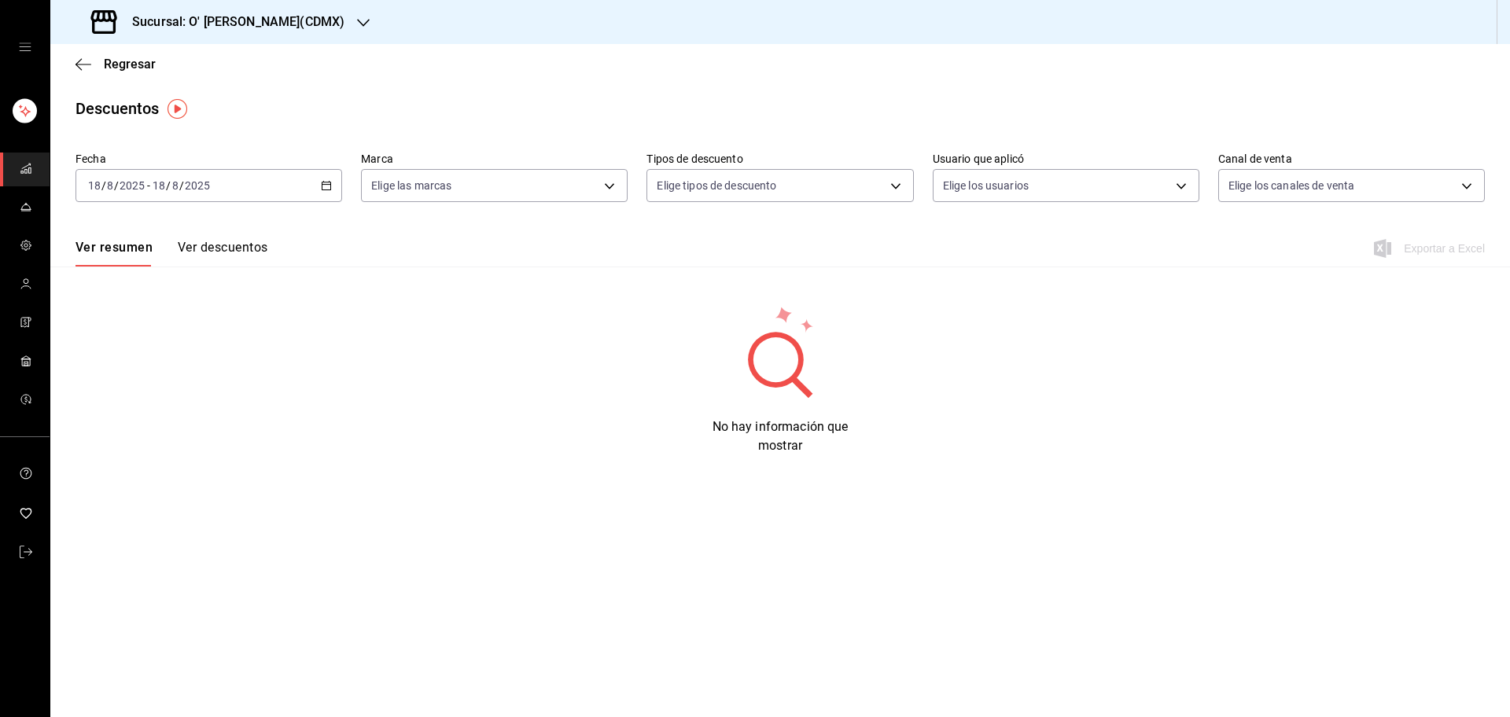
click at [331, 185] on \(Stroke\) "button" at bounding box center [326, 186] width 9 height 9
click at [131, 408] on span "Rango de fechas" at bounding box center [150, 410] width 122 height 17
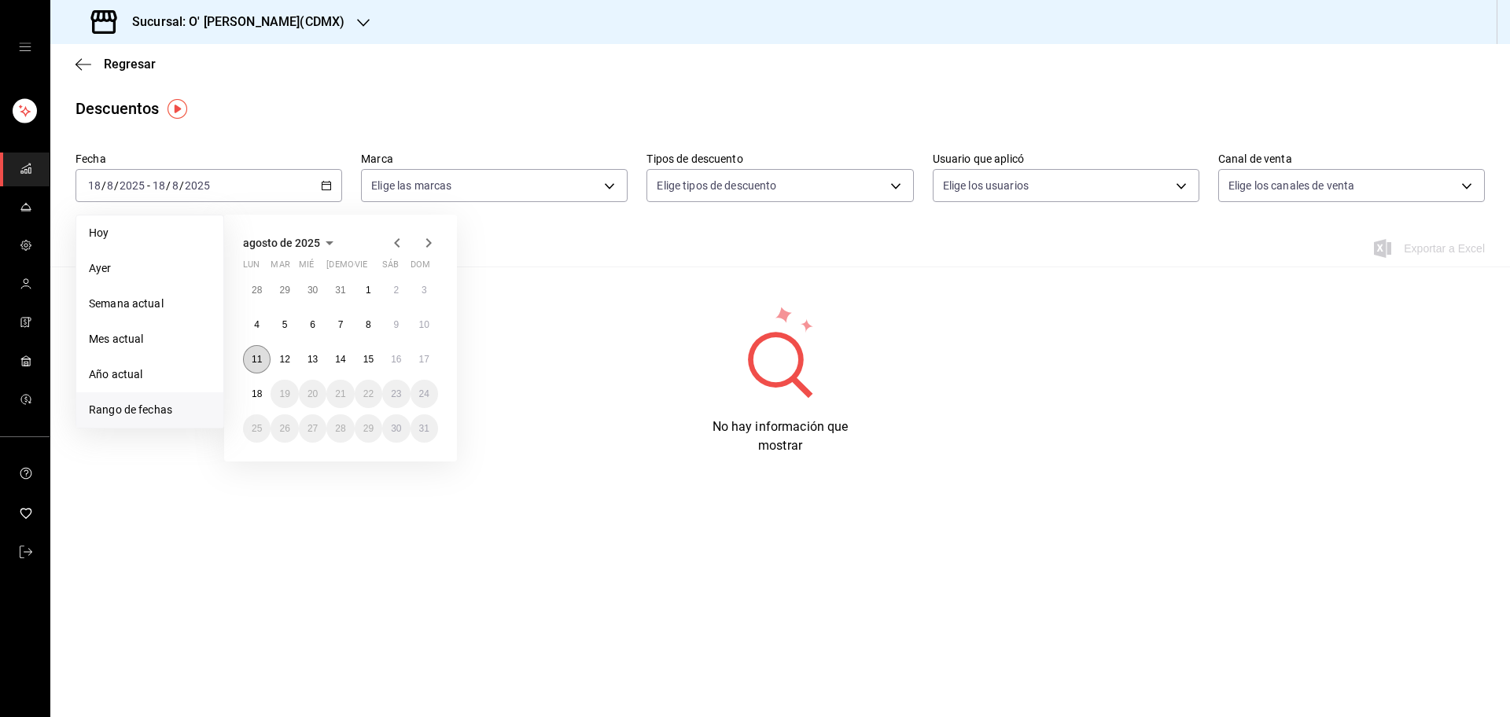
click at [254, 364] on abbr "11" at bounding box center [257, 359] width 10 height 11
click at [425, 362] on abbr "17" at bounding box center [424, 359] width 10 height 11
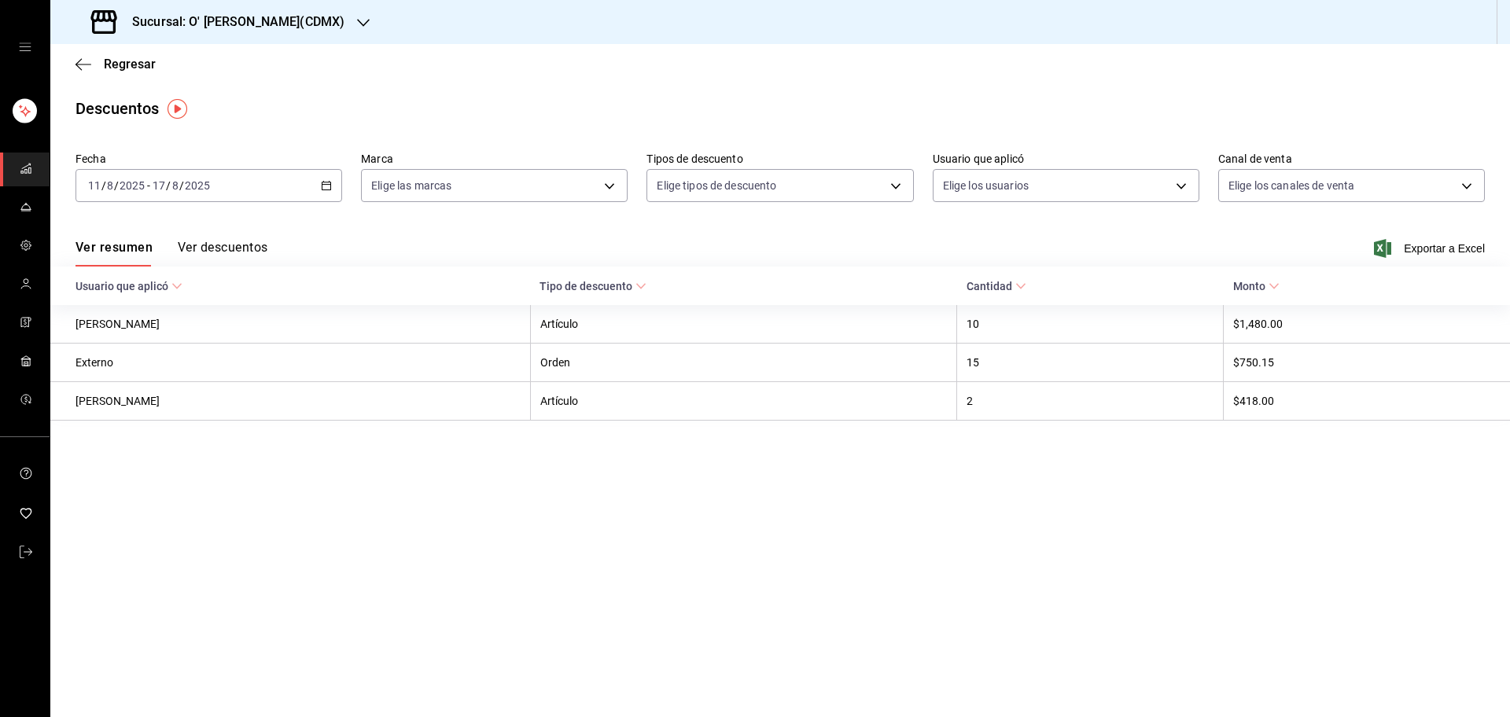
click at [226, 246] on button "Ver descuentos" at bounding box center [223, 253] width 90 height 27
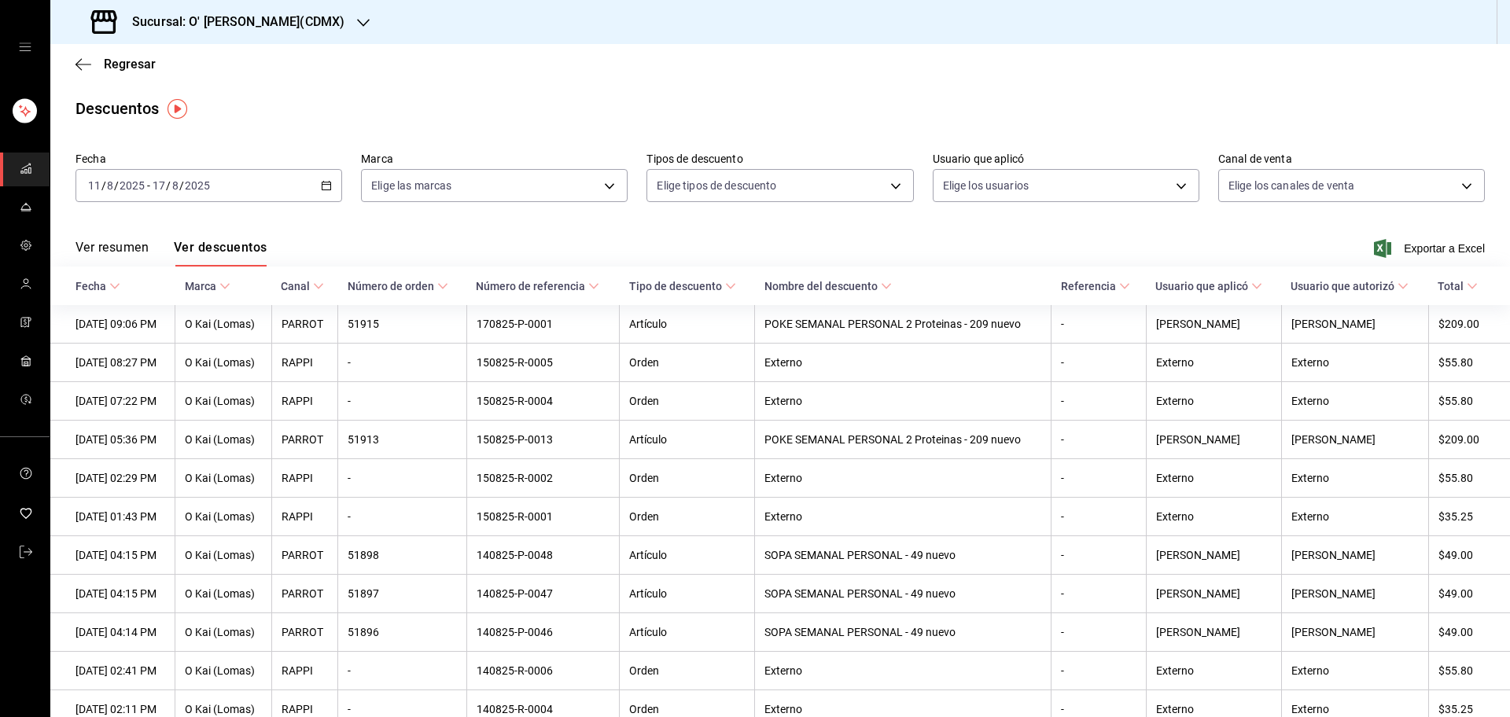
click at [257, 18] on h3 "Sucursal: O' [PERSON_NAME](CDMX)" at bounding box center [232, 22] width 225 height 19
click at [198, 128] on div "O'kai Samara (CDMX)" at bounding box center [168, 138] width 236 height 35
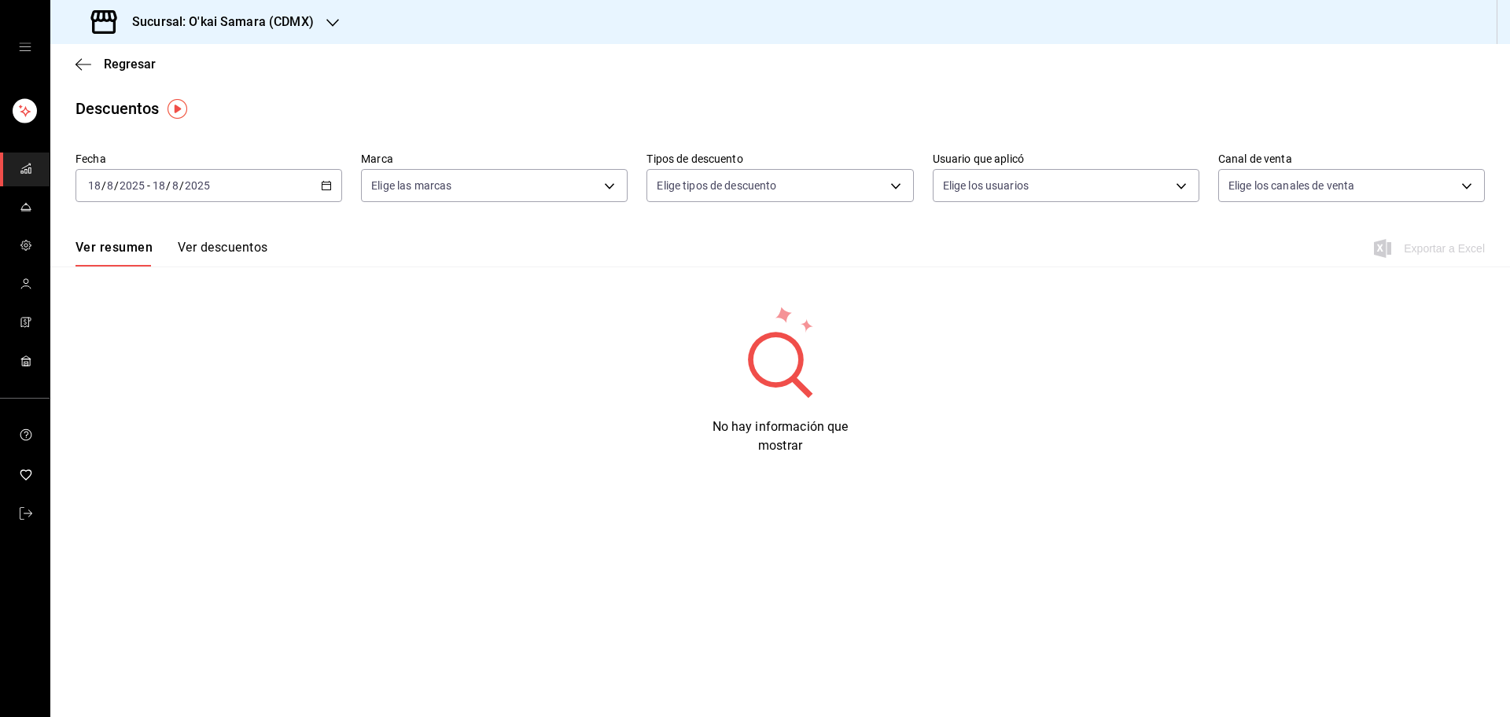
click at [333, 181] on div "[DATE] [DATE] - [DATE] [DATE]" at bounding box center [208, 185] width 267 height 33
click at [156, 403] on span "Rango de fechas" at bounding box center [150, 410] width 122 height 17
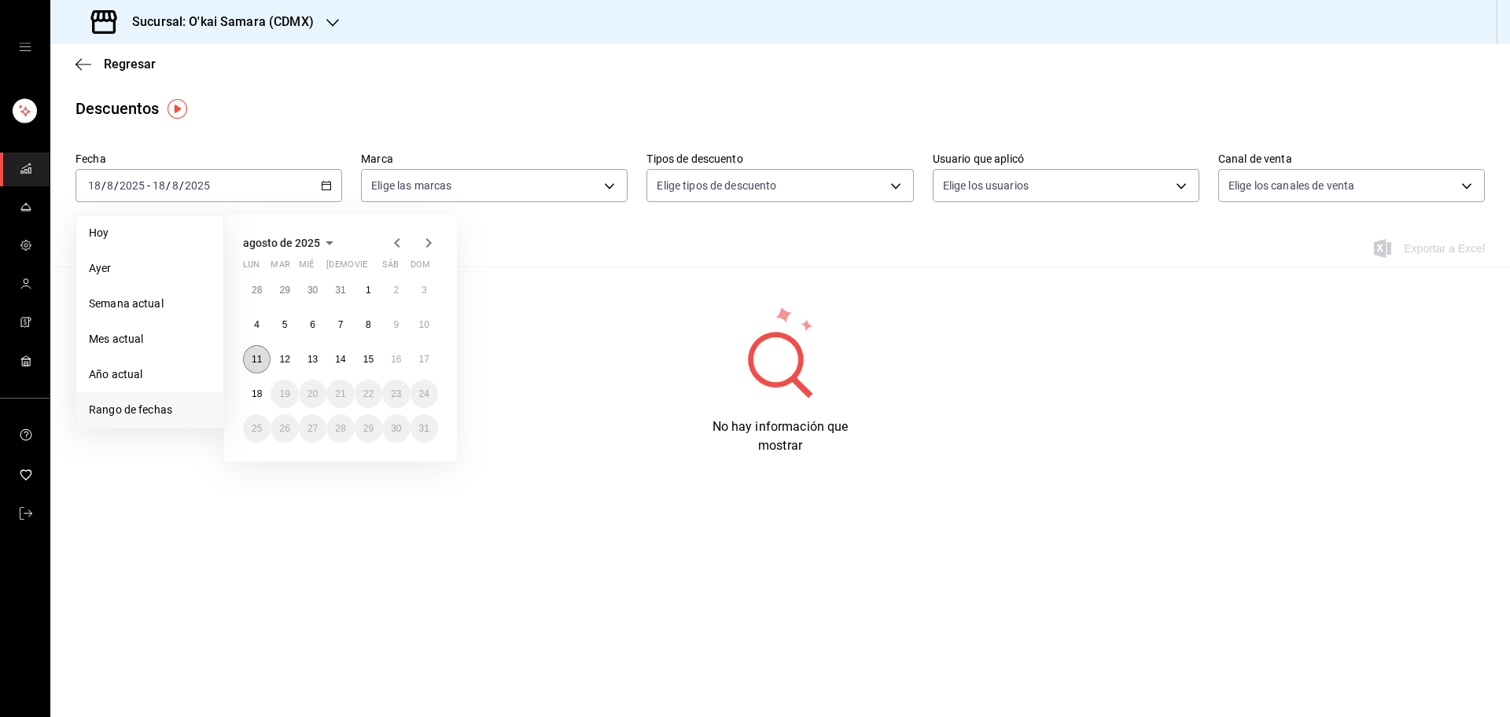
click at [251, 355] on button "11" at bounding box center [257, 359] width 28 height 28
click at [426, 367] on button "17" at bounding box center [424, 359] width 28 height 28
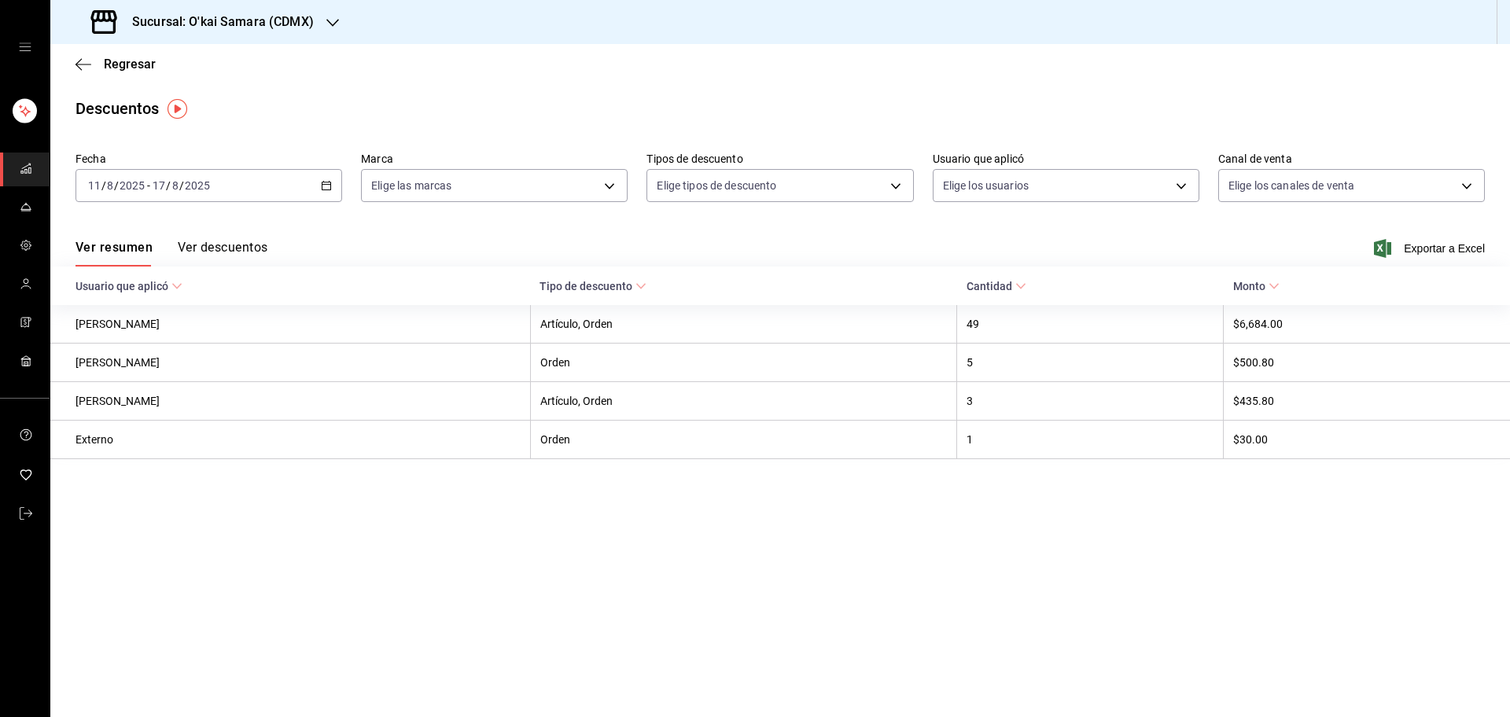
click at [237, 252] on button "Ver descuentos" at bounding box center [223, 253] width 90 height 27
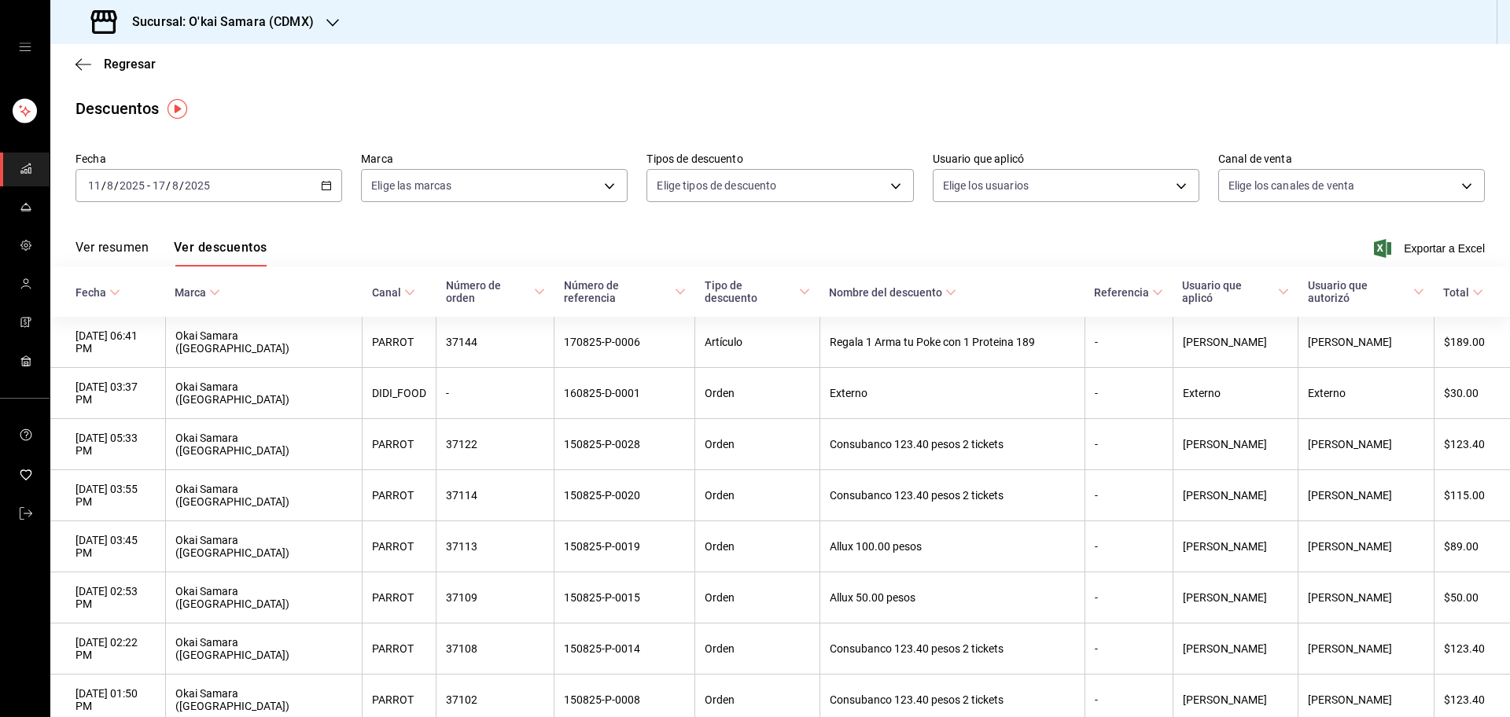
click at [298, 35] on div "Sucursal: O'kai Samara (CDMX)" at bounding box center [204, 22] width 282 height 44
click at [219, 95] on div "O' kai Carso (CDMX)" at bounding box center [168, 103] width 211 height 17
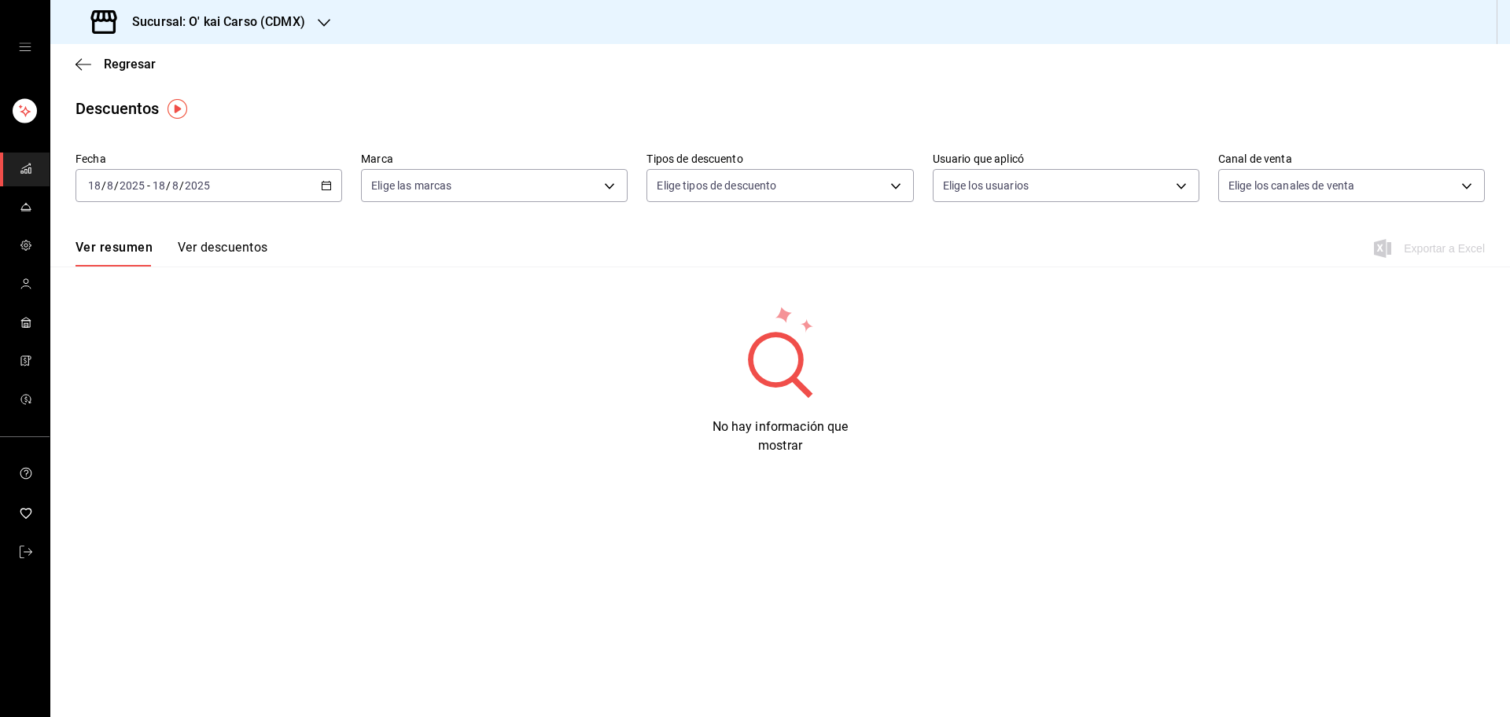
click at [329, 181] on icon "button" at bounding box center [326, 185] width 11 height 11
click at [167, 402] on span "Rango de fechas" at bounding box center [150, 410] width 122 height 17
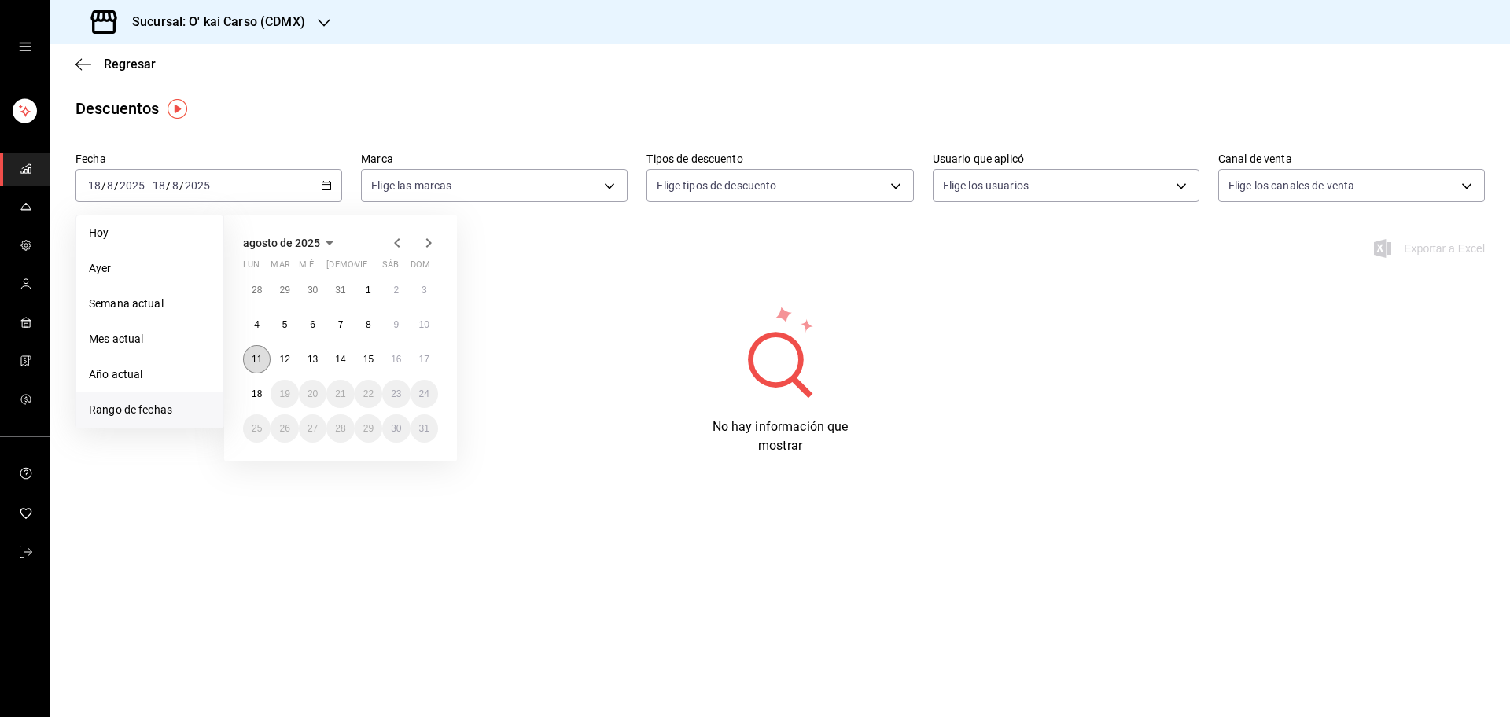
click at [260, 356] on abbr "11" at bounding box center [257, 359] width 10 height 11
click at [424, 347] on button "17" at bounding box center [424, 359] width 28 height 28
click at [266, 362] on button "11" at bounding box center [257, 359] width 28 height 28
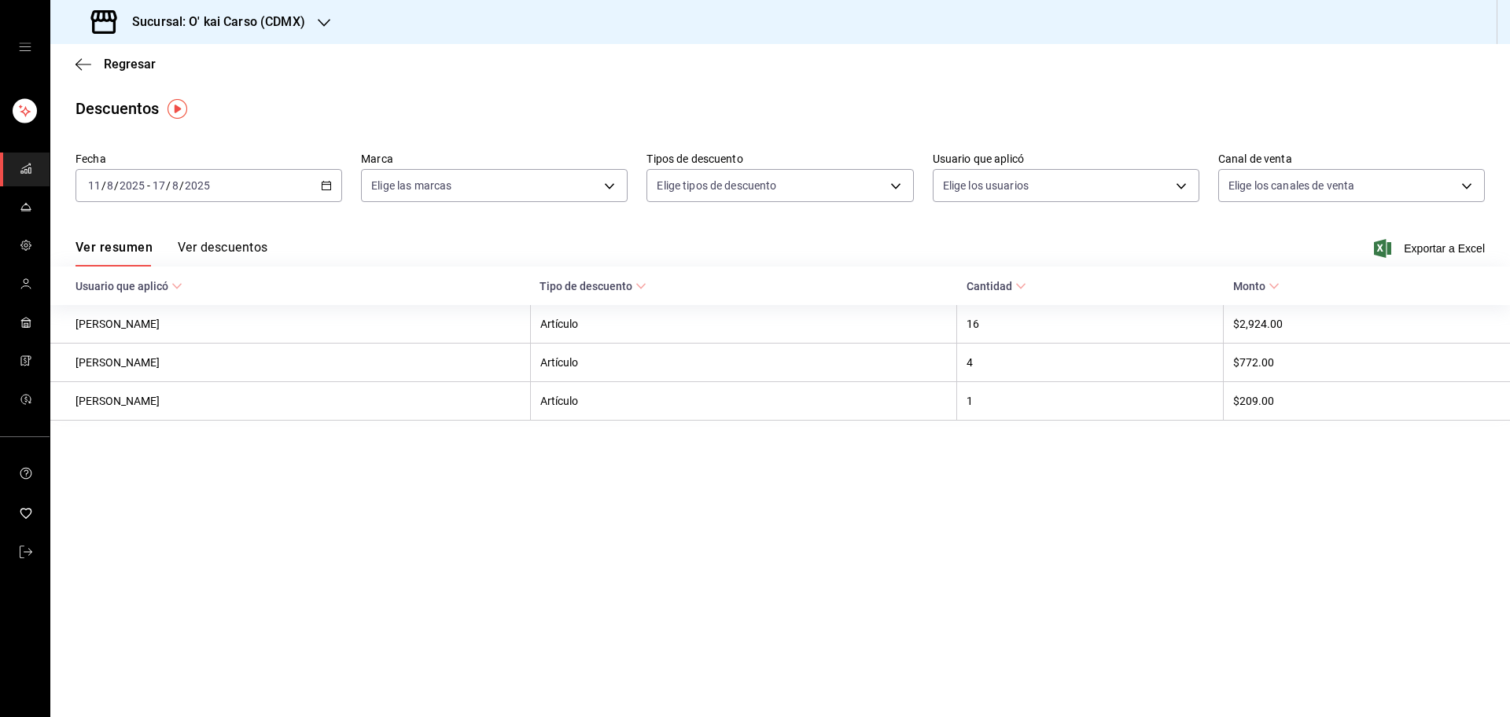
click at [233, 253] on button "Ver descuentos" at bounding box center [223, 253] width 90 height 27
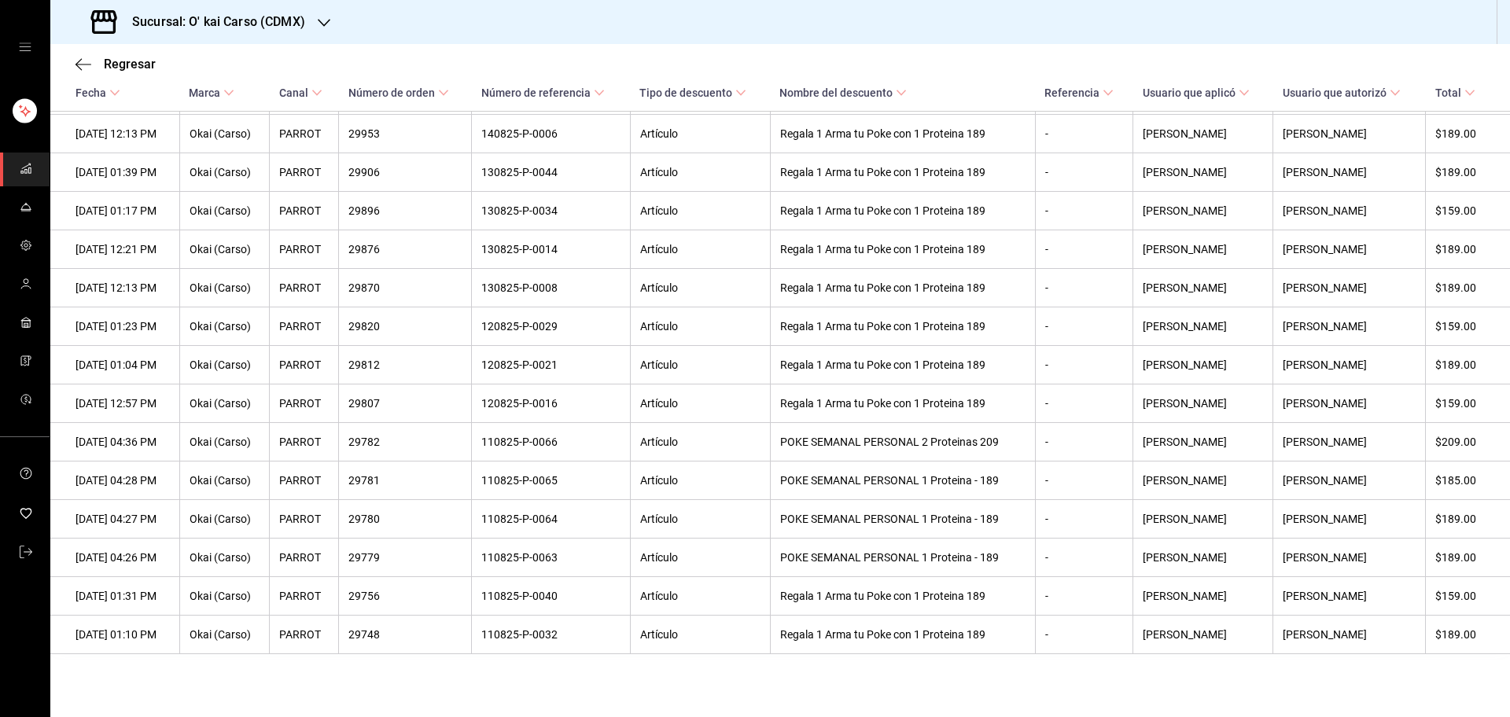
scroll to position [506, 0]
click at [223, 28] on h3 "Sucursal: O' kai Carso (CDMX)" at bounding box center [213, 22] width 186 height 19
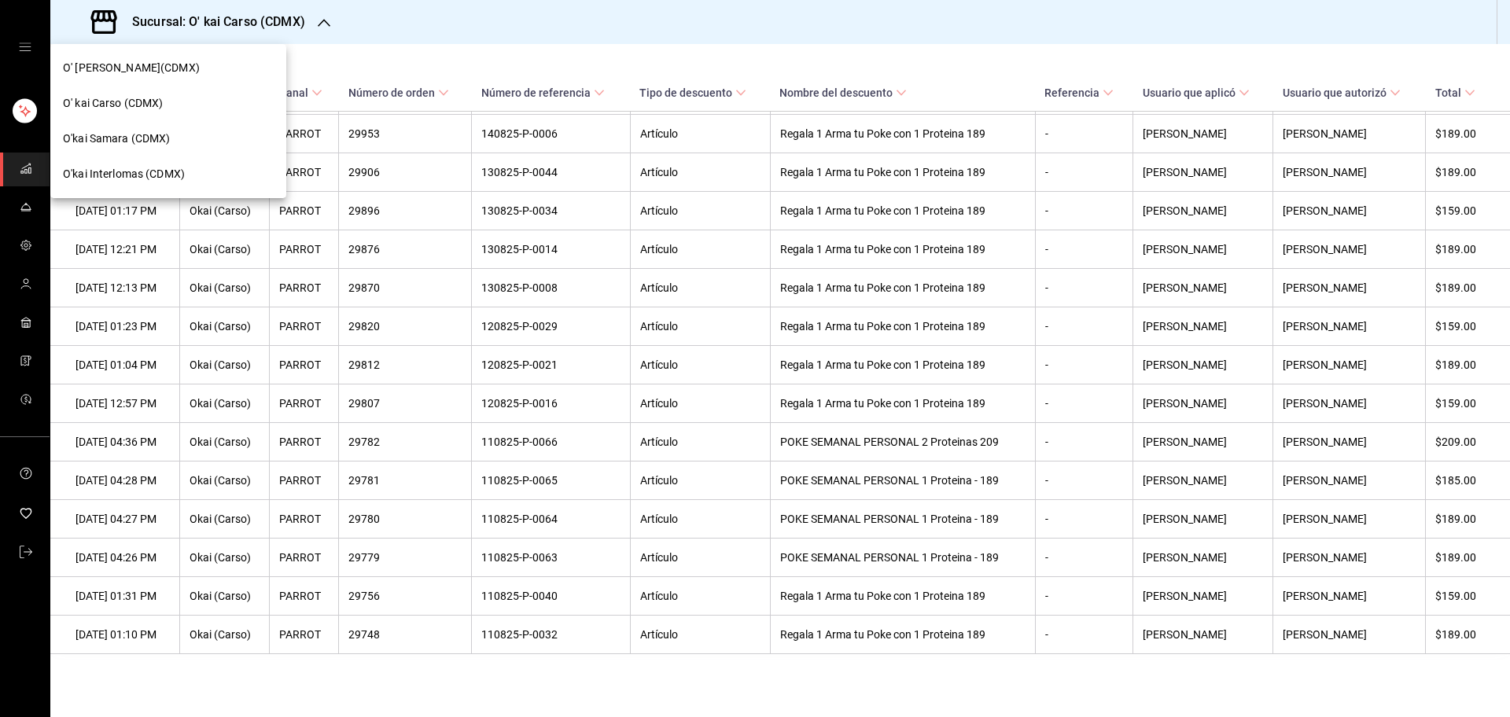
click at [196, 63] on div "O' [PERSON_NAME](CDMX)" at bounding box center [168, 68] width 211 height 17
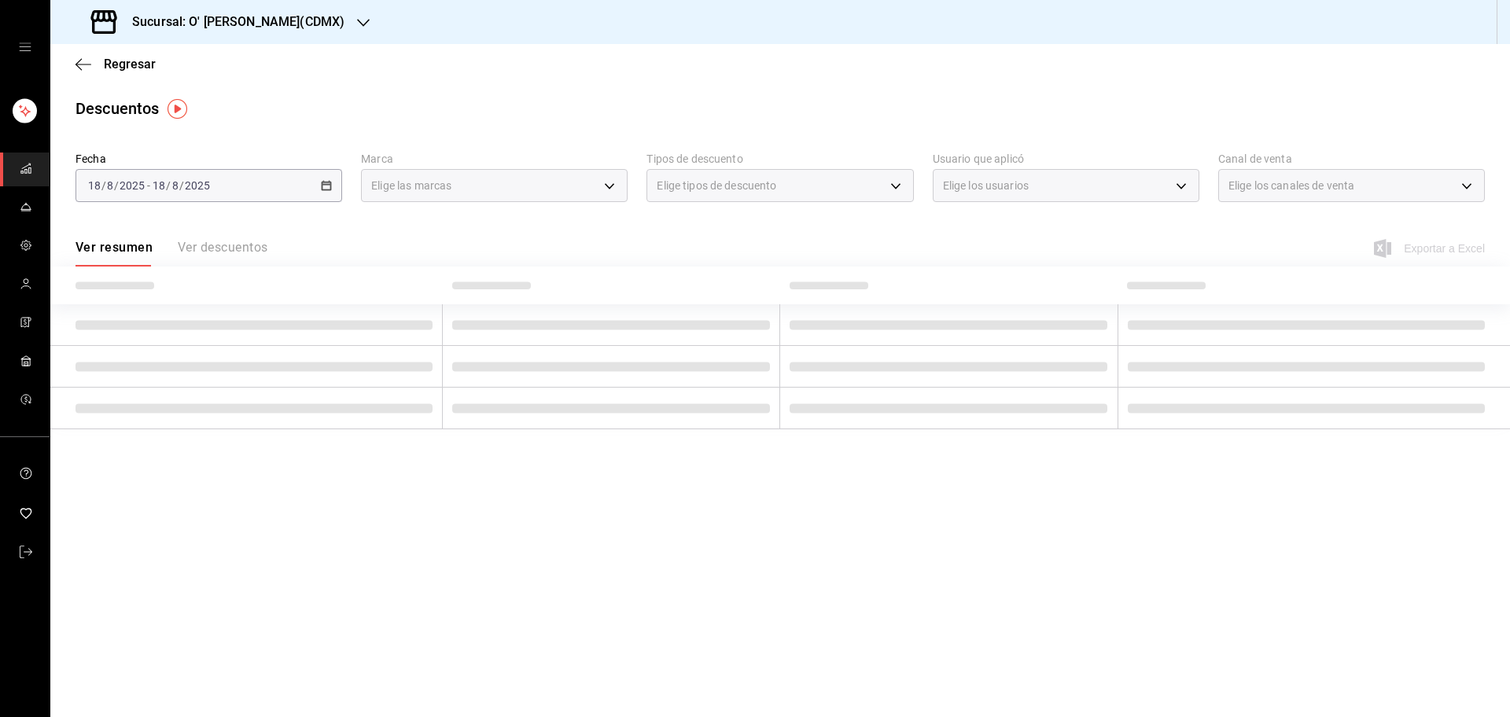
click at [26, 356] on icon "mailbox folders" at bounding box center [24, 357] width 9 height 3
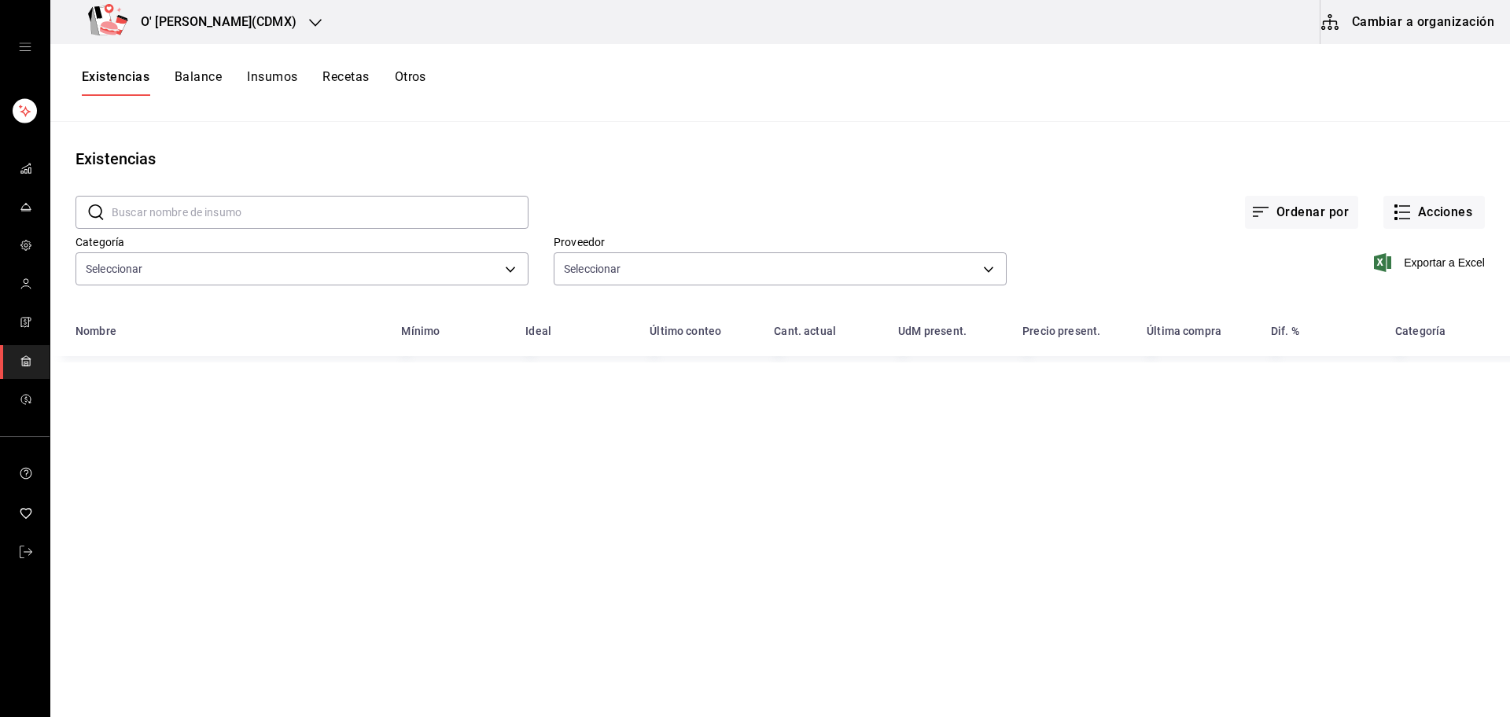
type input "8b943537-7ad6-4f17-aeb0-e8d23847e8b8,e94f702f-1f75-4b2c-ad6c-c04129dbe8ea,95e68…"
type input "a56c75fc-0f2c-43d6-8869-24da76c7b904,fb15ac6b-e6e3-438e-8719-ae5c66086685,22880…"
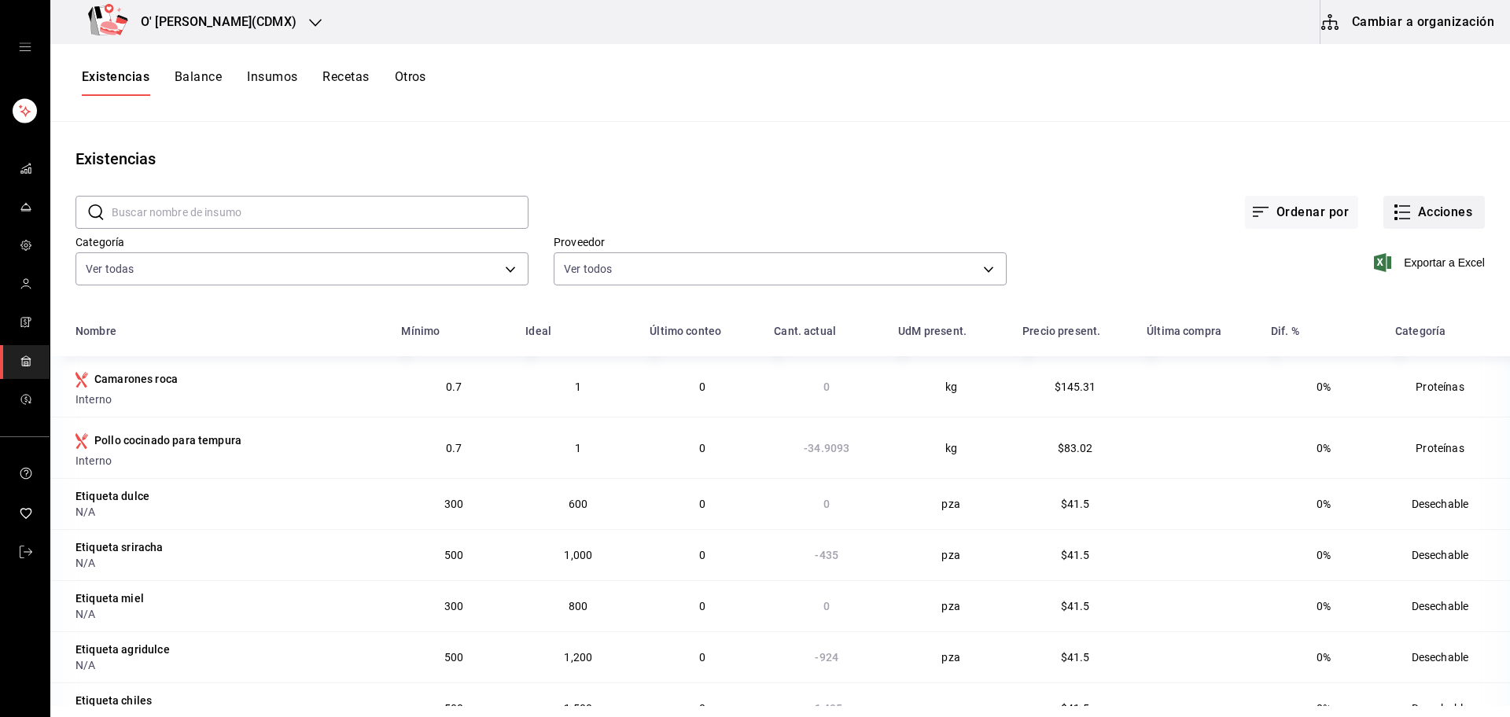
click at [1440, 207] on button "Acciones" at bounding box center [1433, 212] width 101 height 33
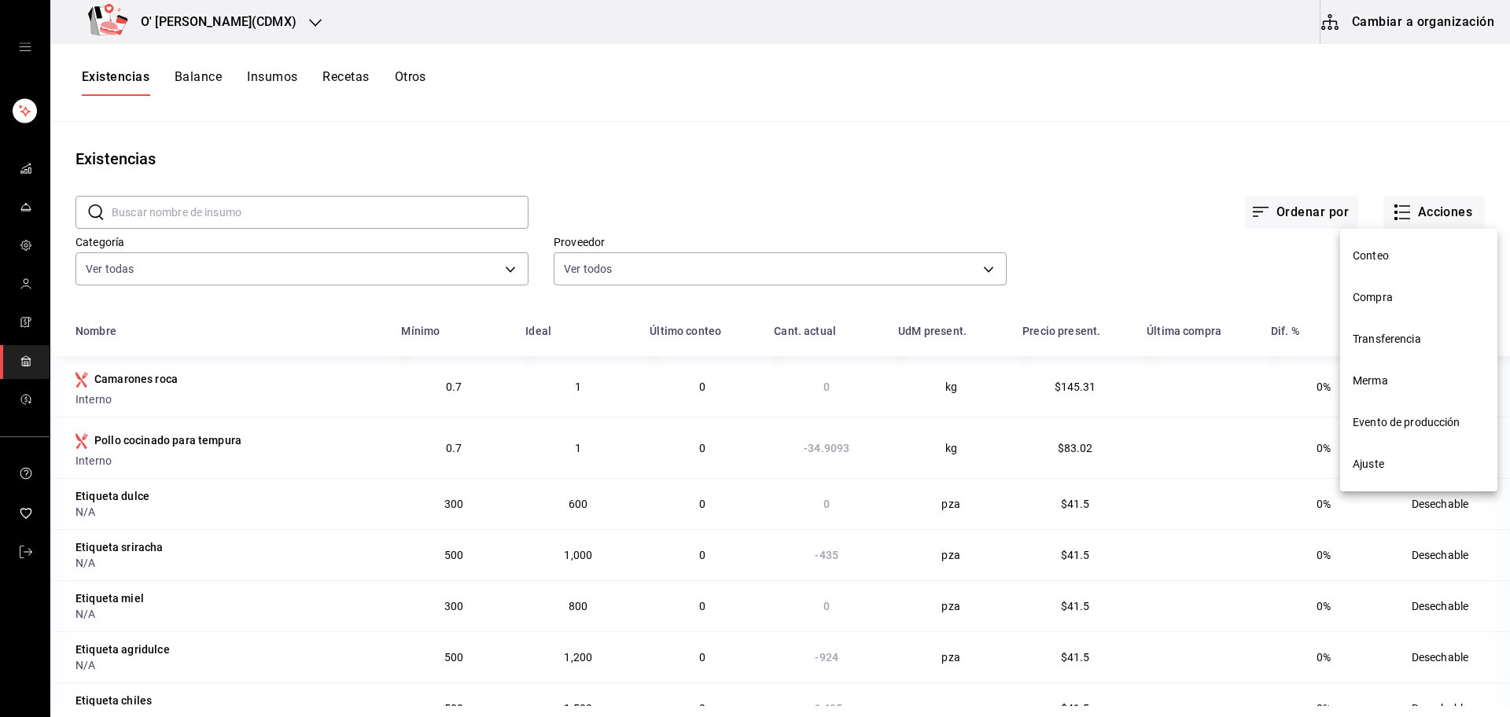
click at [1400, 263] on span "Conteo" at bounding box center [1418, 256] width 132 height 17
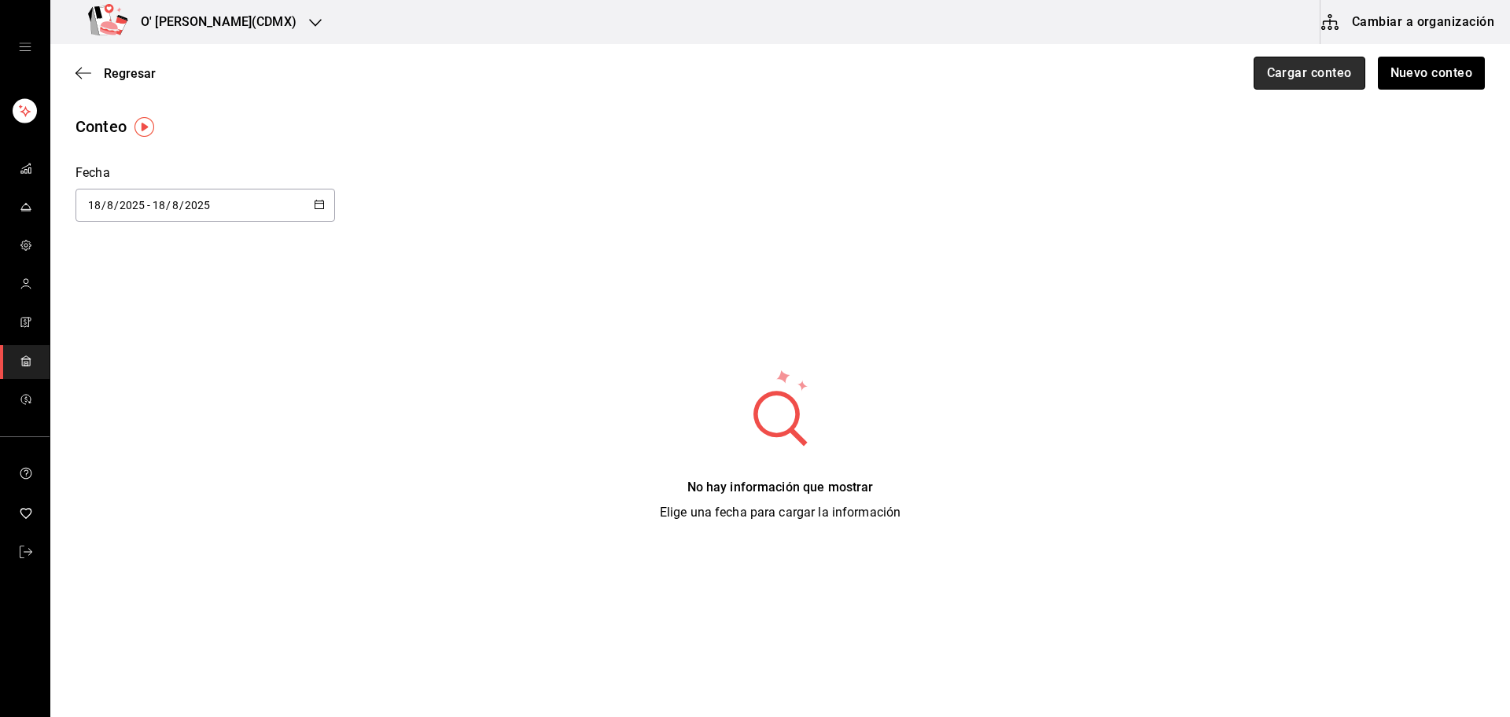
click at [1327, 65] on button "Cargar conteo" at bounding box center [1309, 73] width 112 height 33
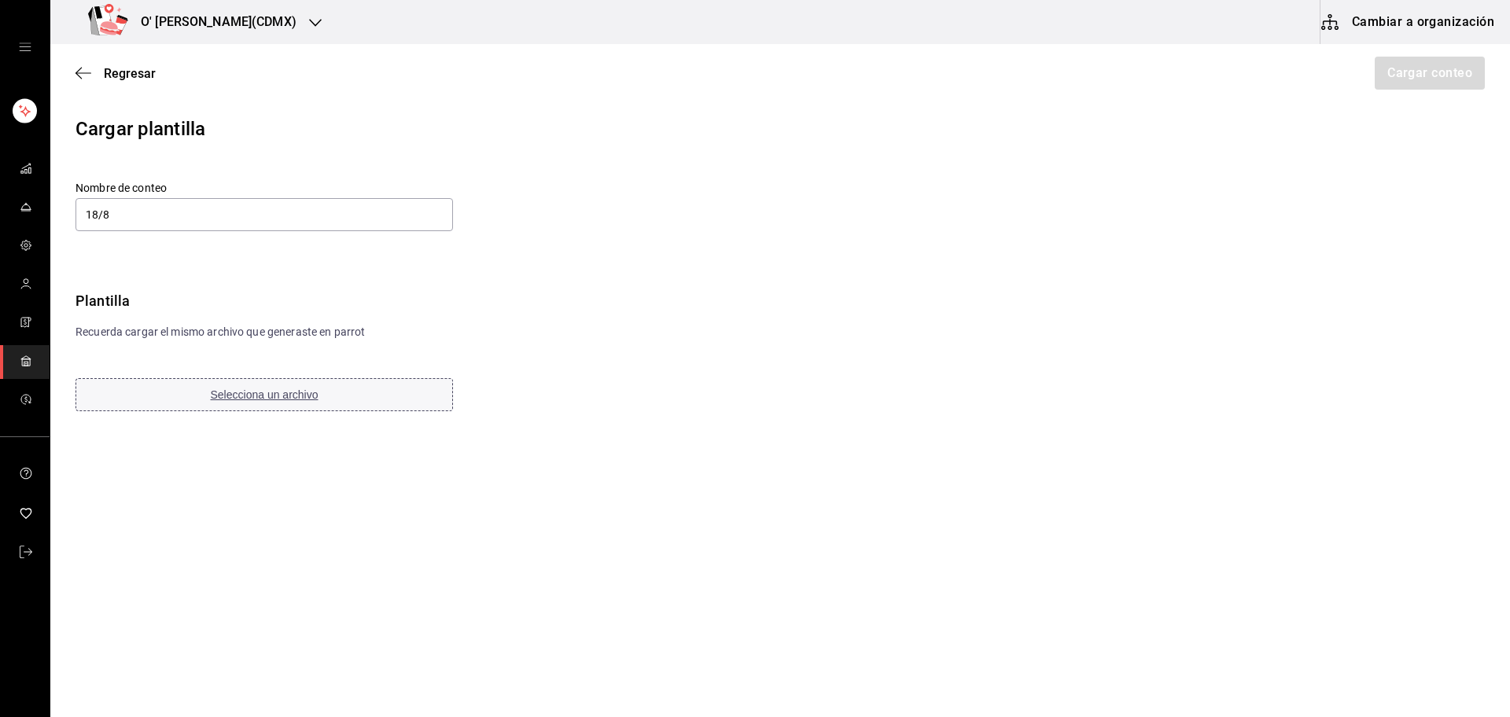
type input "18/8"
click at [291, 399] on span "Selecciona un archivo" at bounding box center [265, 394] width 108 height 13
click at [1461, 74] on button "Cargar conteo" at bounding box center [1429, 73] width 112 height 33
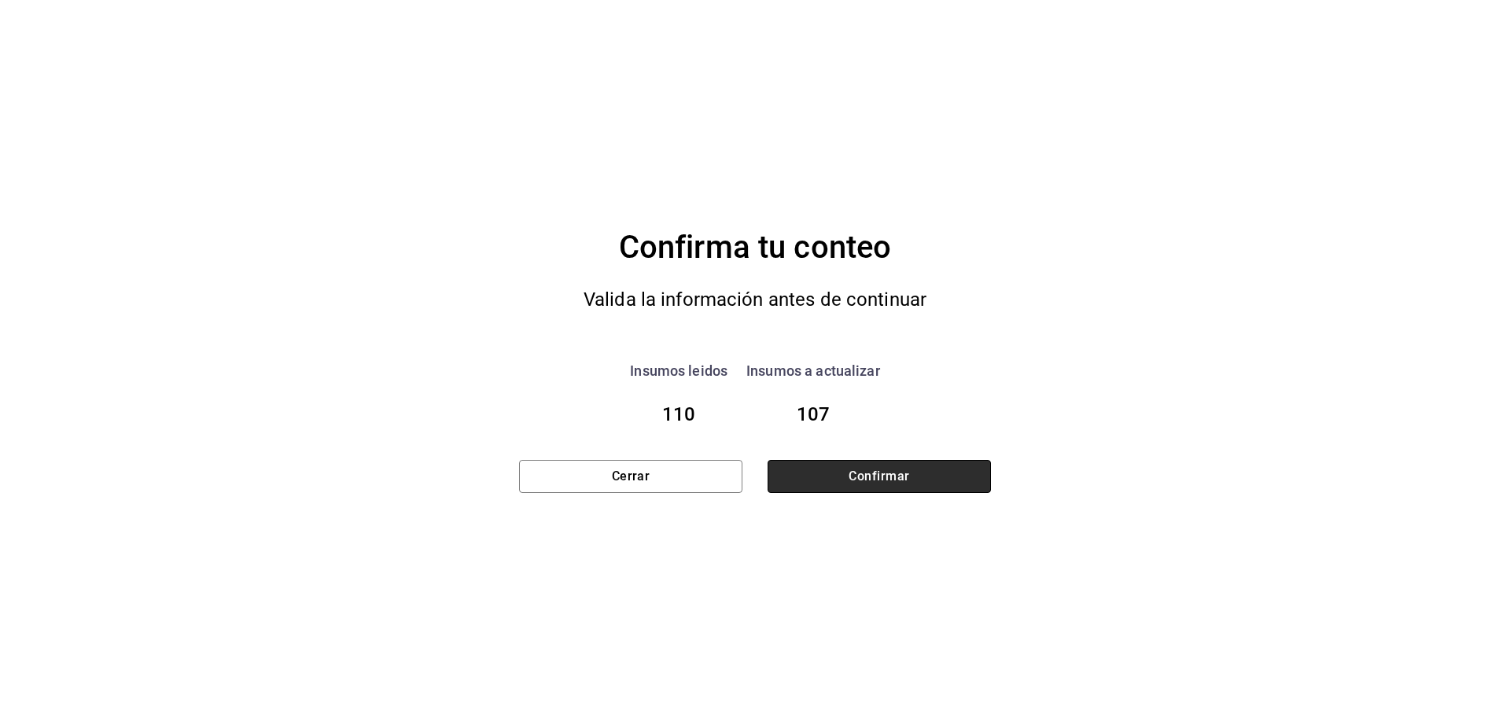
click at [823, 468] on button "Confirmar" at bounding box center [878, 476] width 223 height 33
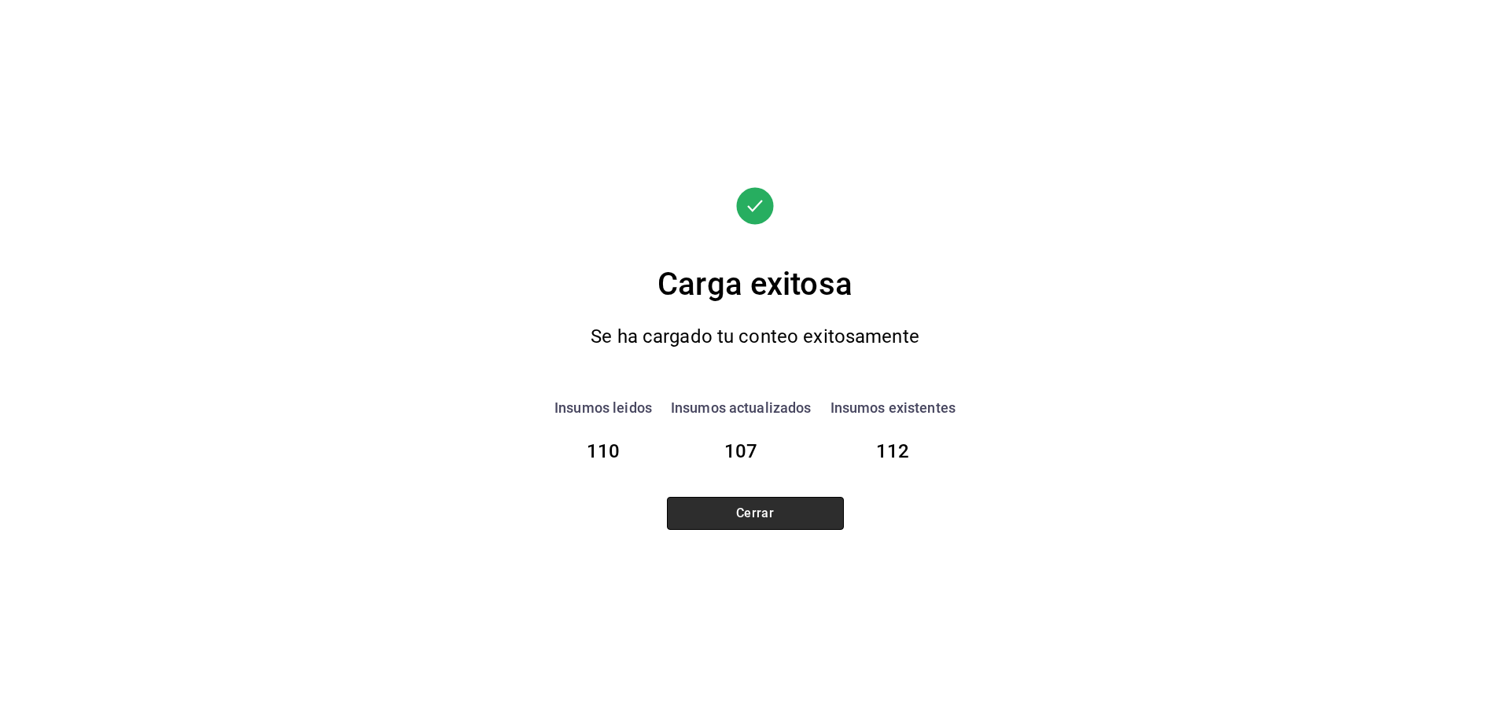
click at [726, 512] on button "Cerrar" at bounding box center [755, 513] width 177 height 33
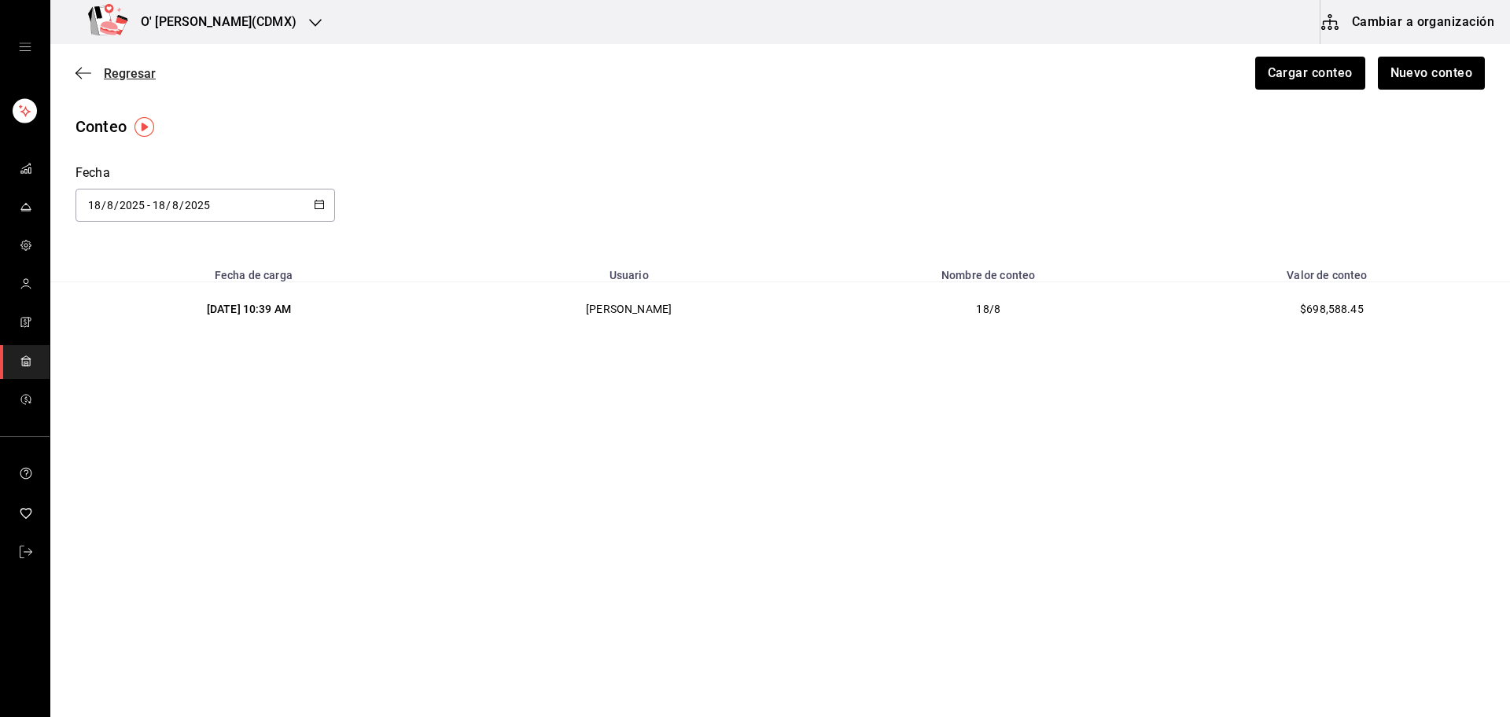
click at [134, 75] on span "Regresar" at bounding box center [130, 73] width 52 height 15
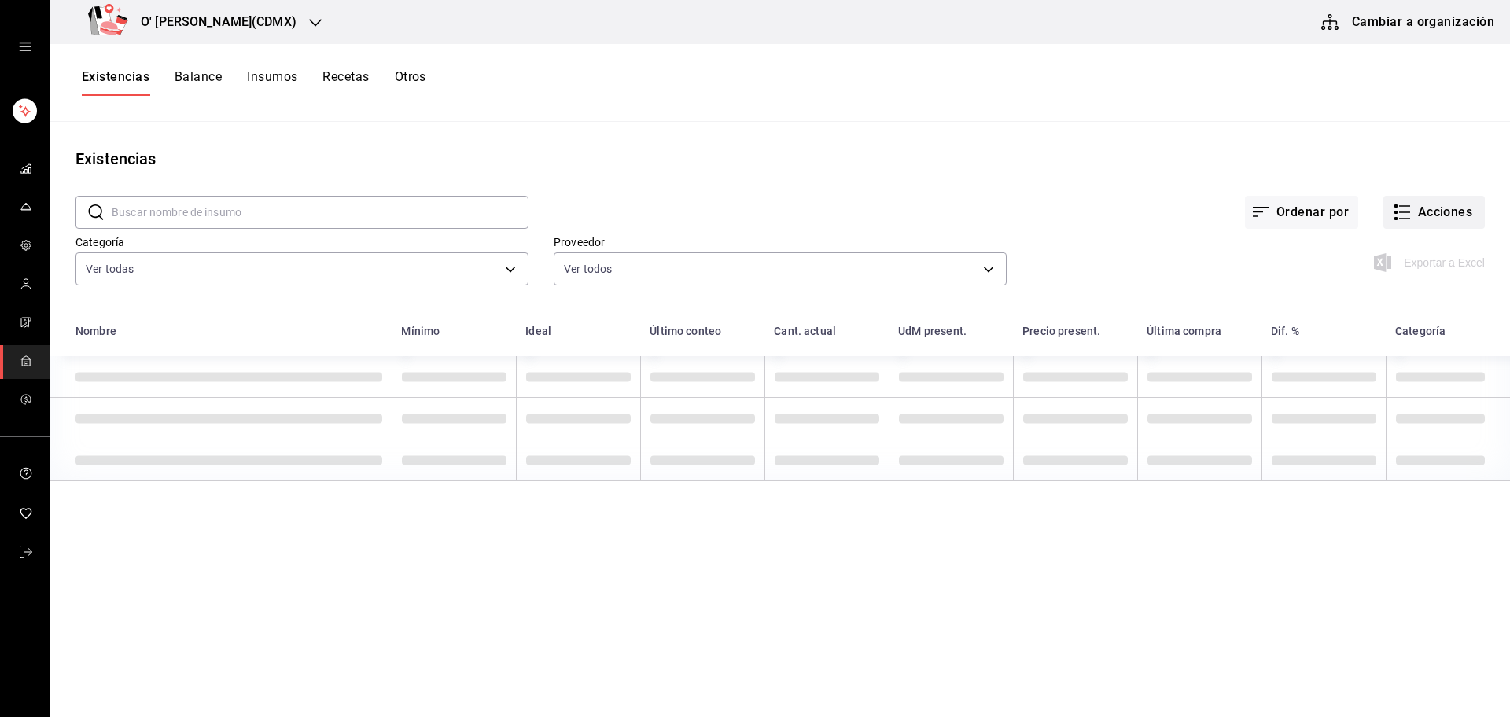
click at [1450, 215] on button "Acciones" at bounding box center [1433, 212] width 101 height 33
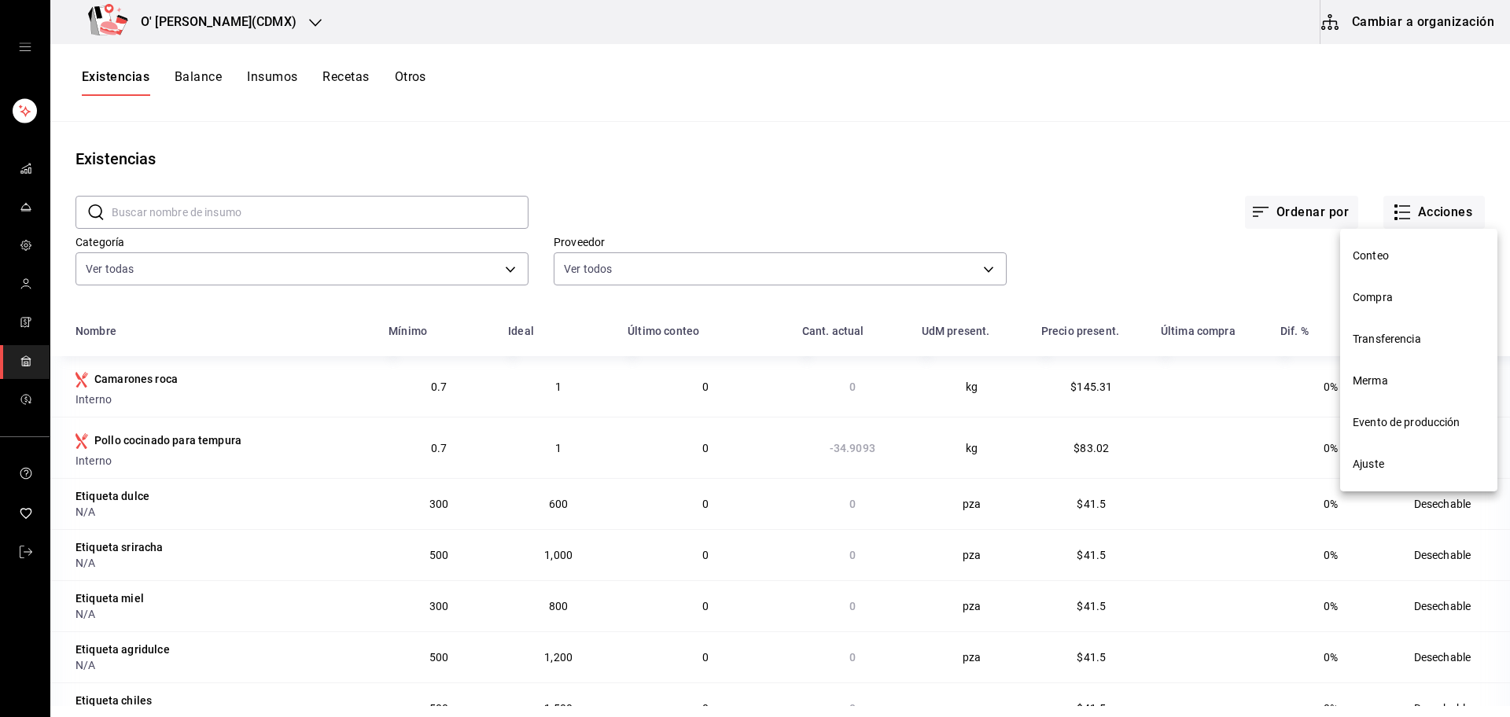
click at [1392, 456] on span "Ajuste" at bounding box center [1418, 464] width 132 height 17
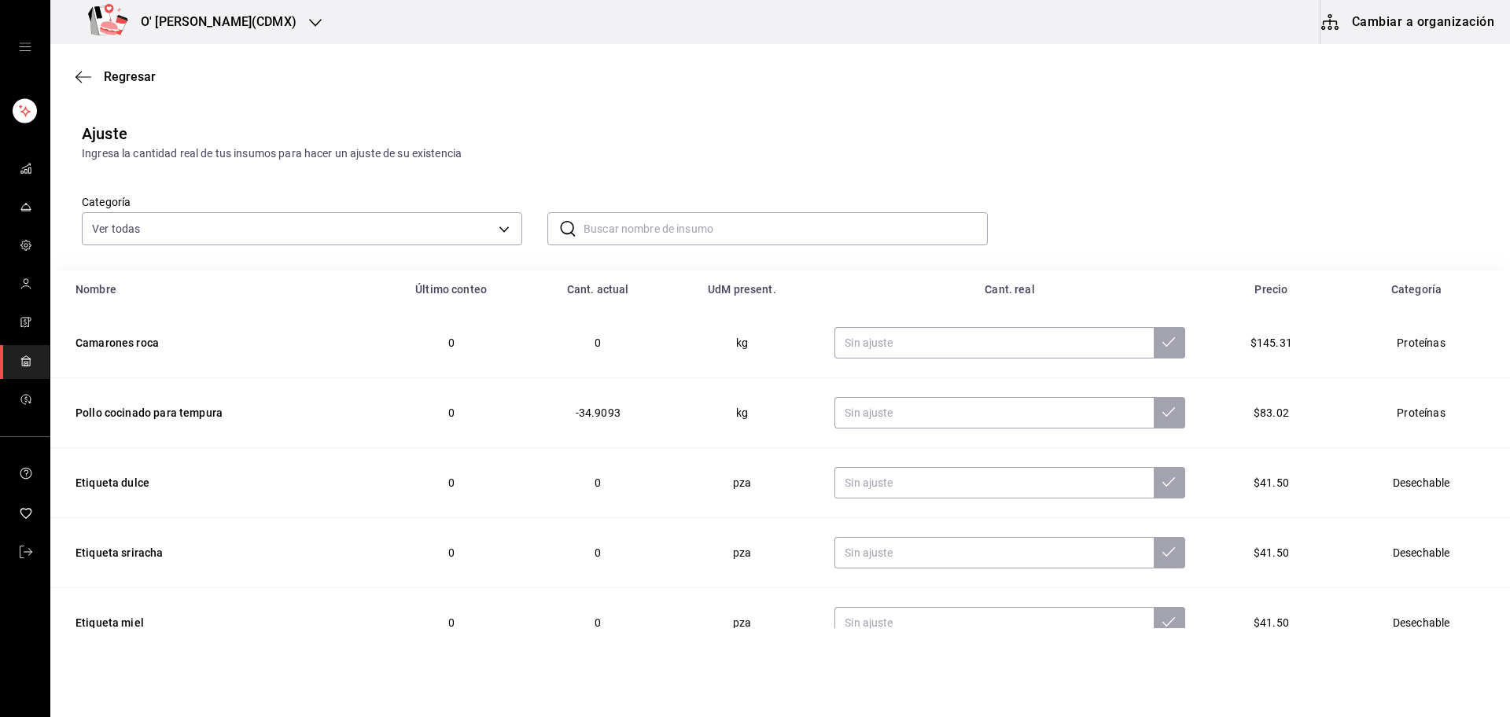
click at [706, 232] on input "text" at bounding box center [785, 228] width 404 height 31
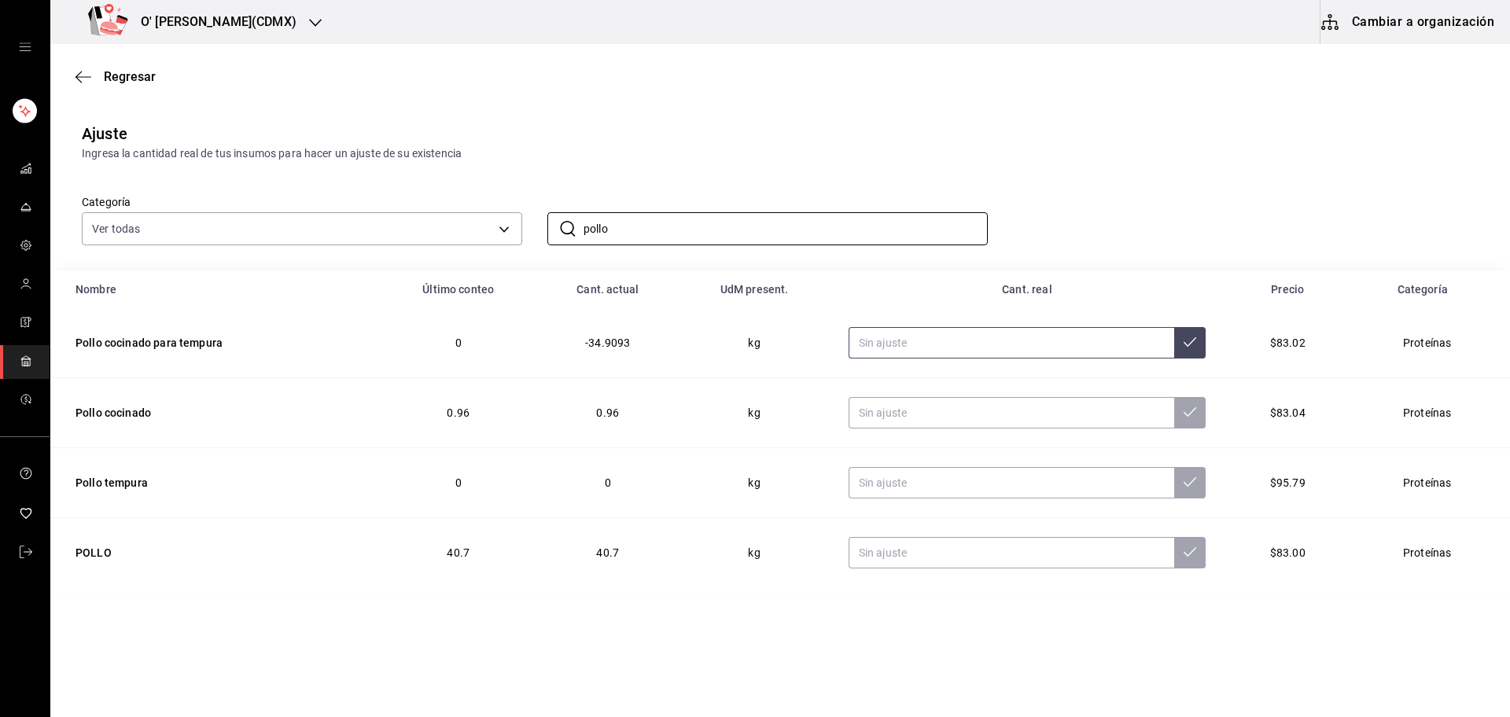
type input "pollo"
click at [919, 350] on input "text" at bounding box center [1011, 342] width 326 height 31
type input "0.19"
click at [1186, 329] on button at bounding box center [1189, 342] width 31 height 31
click at [1058, 134] on div "Ajuste Ingresa la cantidad real de tus insumos para hacer un ajuste de su exist…" at bounding box center [779, 142] width 1459 height 40
